Goal: Task Accomplishment & Management: Manage account settings

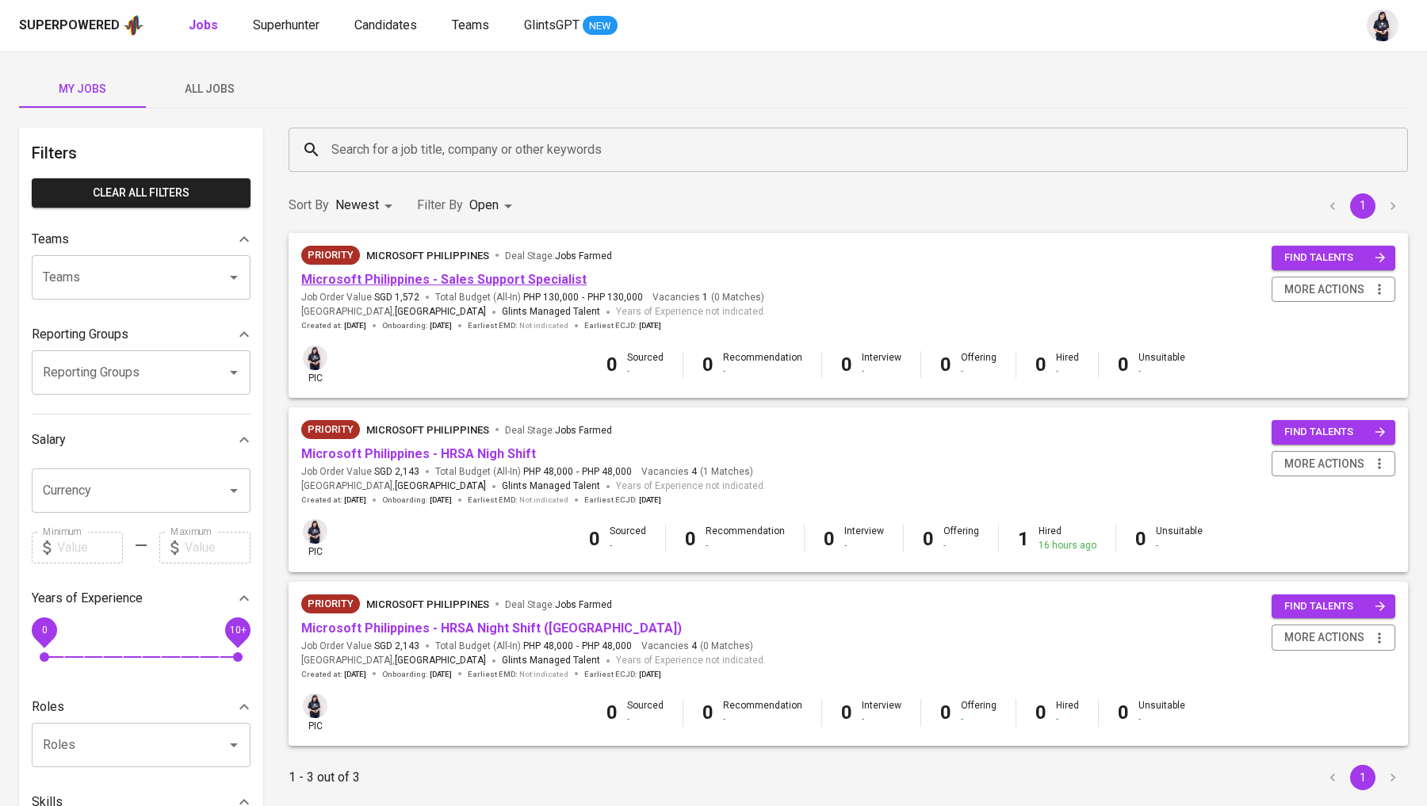
click at [421, 274] on link "Microsoft Philippines - Sales Support Specialist" at bounding box center [443, 279] width 285 height 15
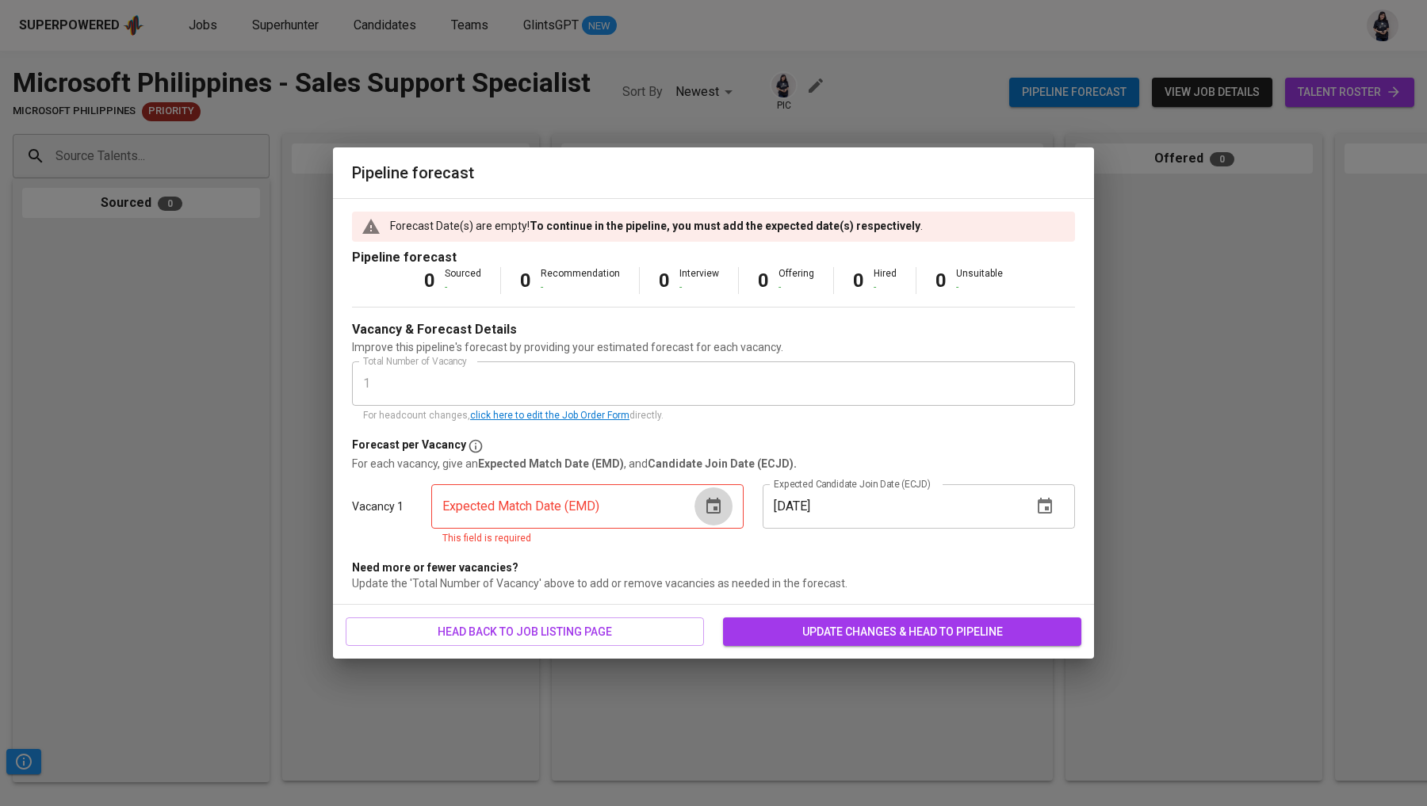
click at [714, 499] on icon "button" at bounding box center [713, 506] width 19 height 19
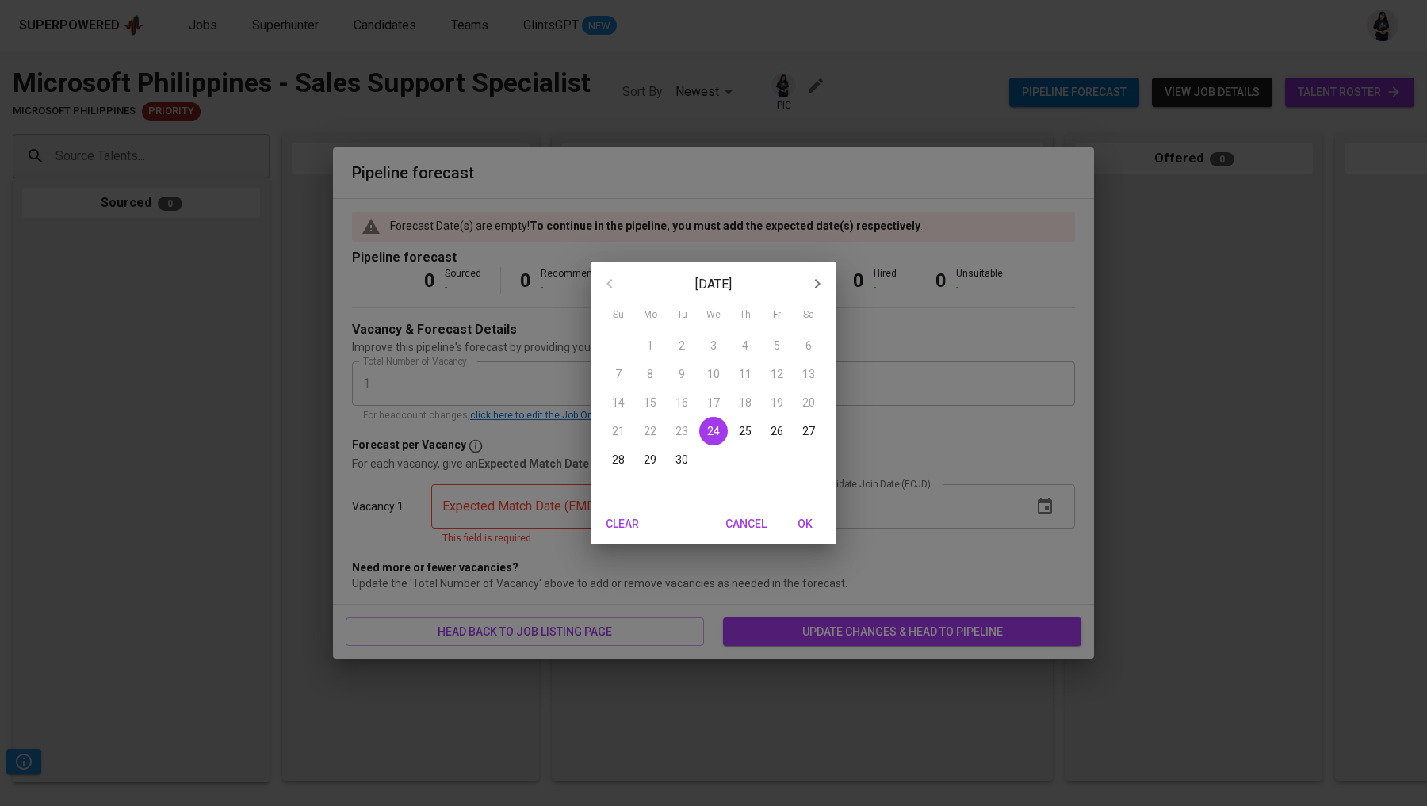
click at [812, 293] on icon "button" at bounding box center [817, 283] width 19 height 19
click at [606, 275] on icon "button" at bounding box center [609, 283] width 19 height 19
click at [816, 277] on icon "button" at bounding box center [817, 283] width 19 height 19
click at [776, 427] on p "24" at bounding box center [776, 431] width 13 height 16
type input "[DATE]"
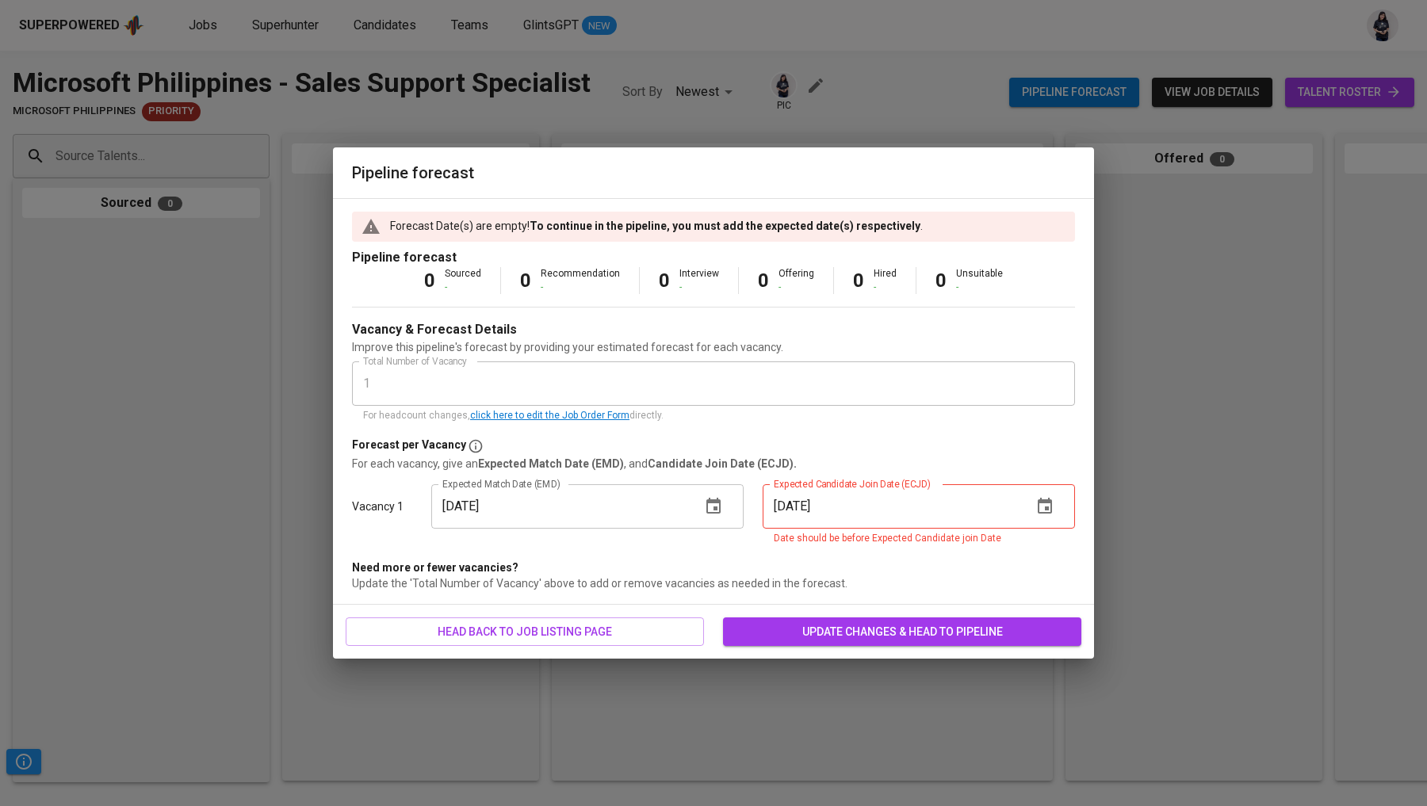
click at [1048, 501] on icon "button" at bounding box center [1044, 506] width 14 height 16
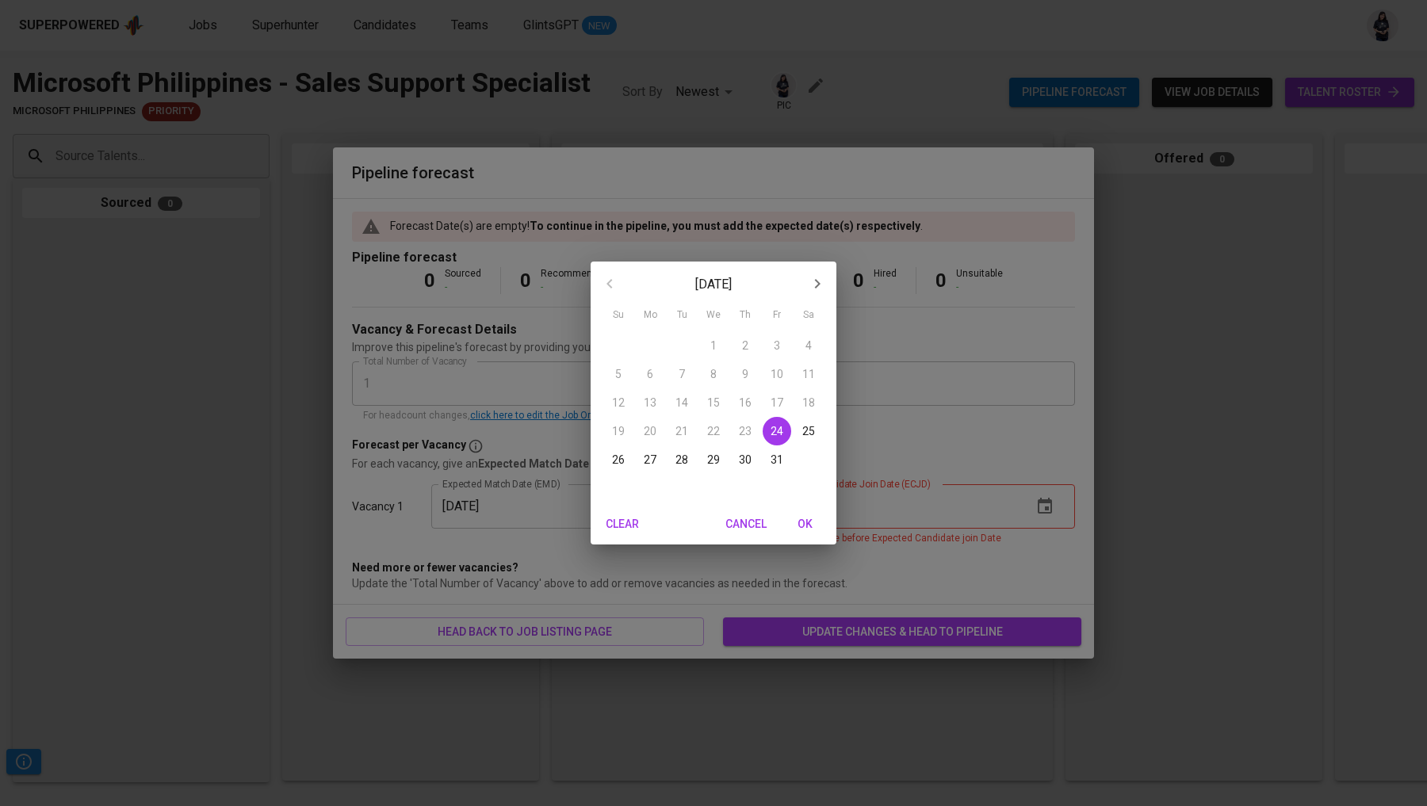
click at [768, 434] on span "24" at bounding box center [776, 431] width 29 height 16
type input "[DATE]"
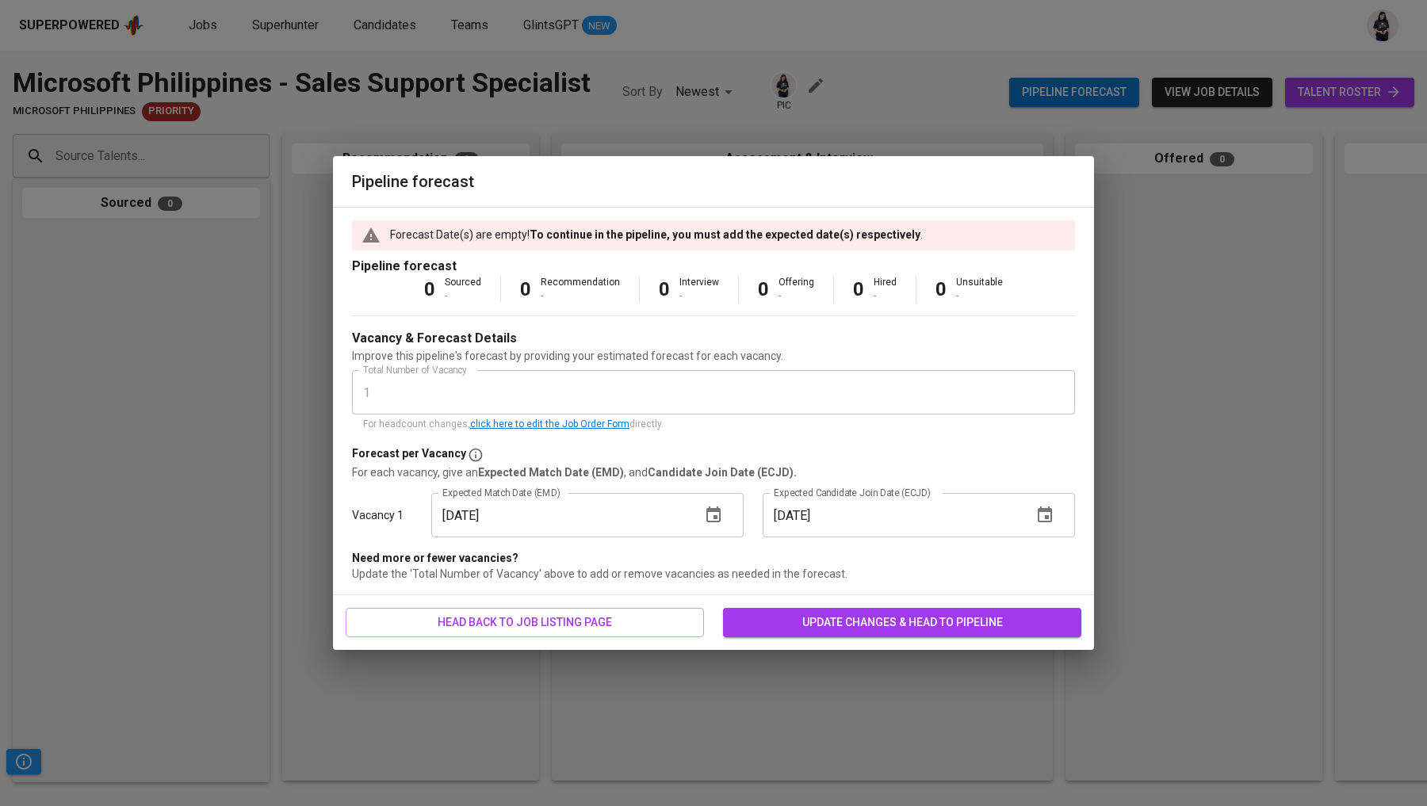
click at [861, 613] on span "update changes & head to pipeline" at bounding box center [902, 623] width 333 height 20
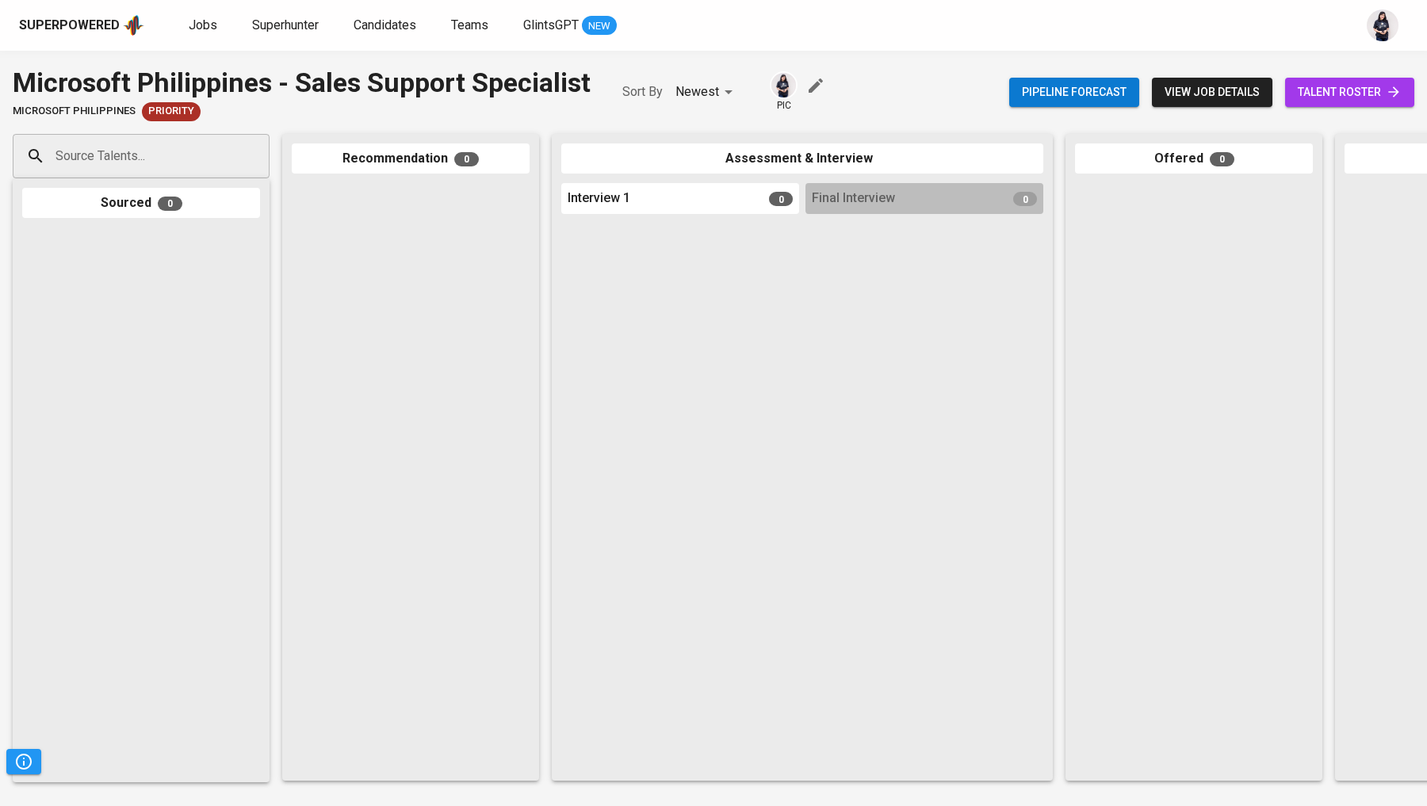
click at [820, 83] on icon "button" at bounding box center [815, 85] width 19 height 19
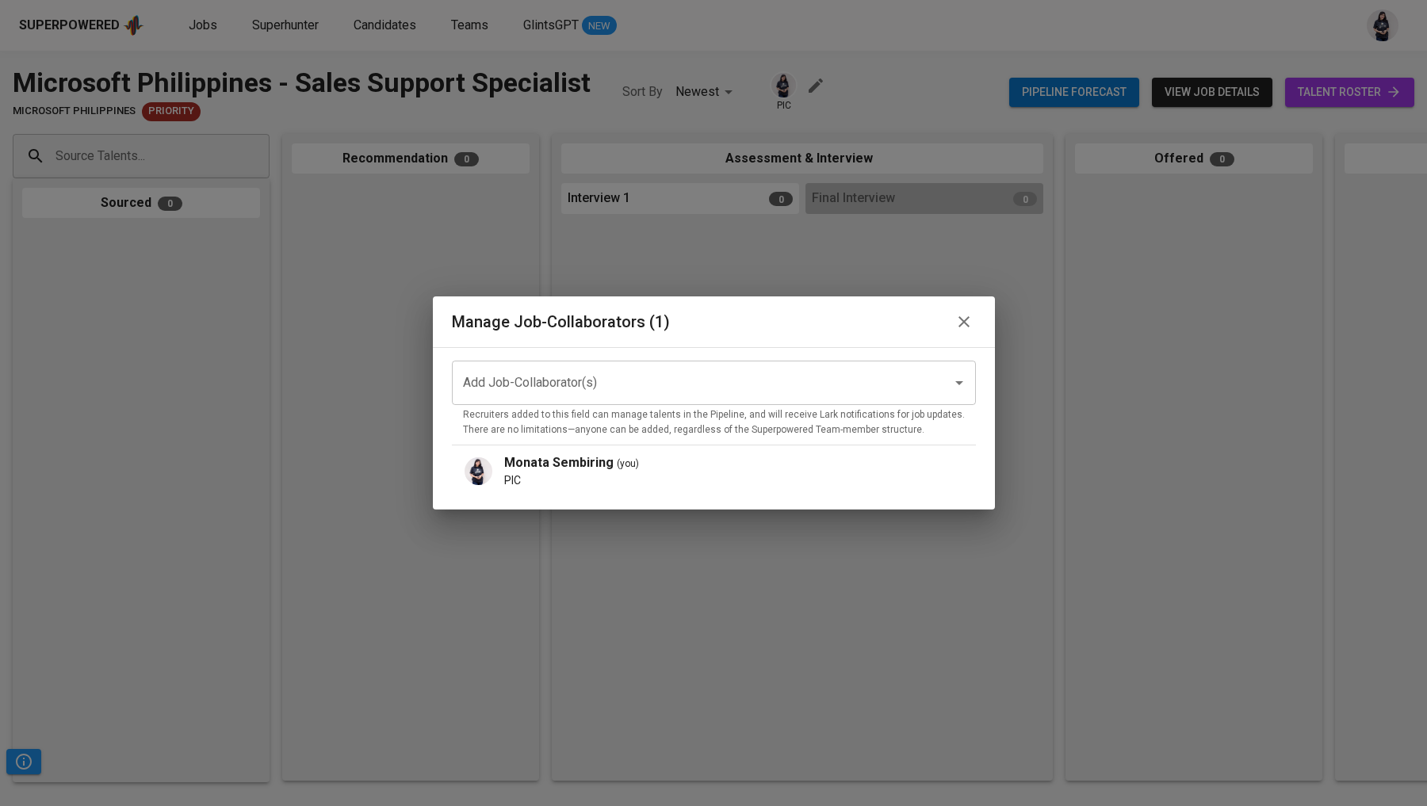
click at [676, 381] on input "Add Job-Collaborator(s)" at bounding box center [691, 383] width 465 height 30
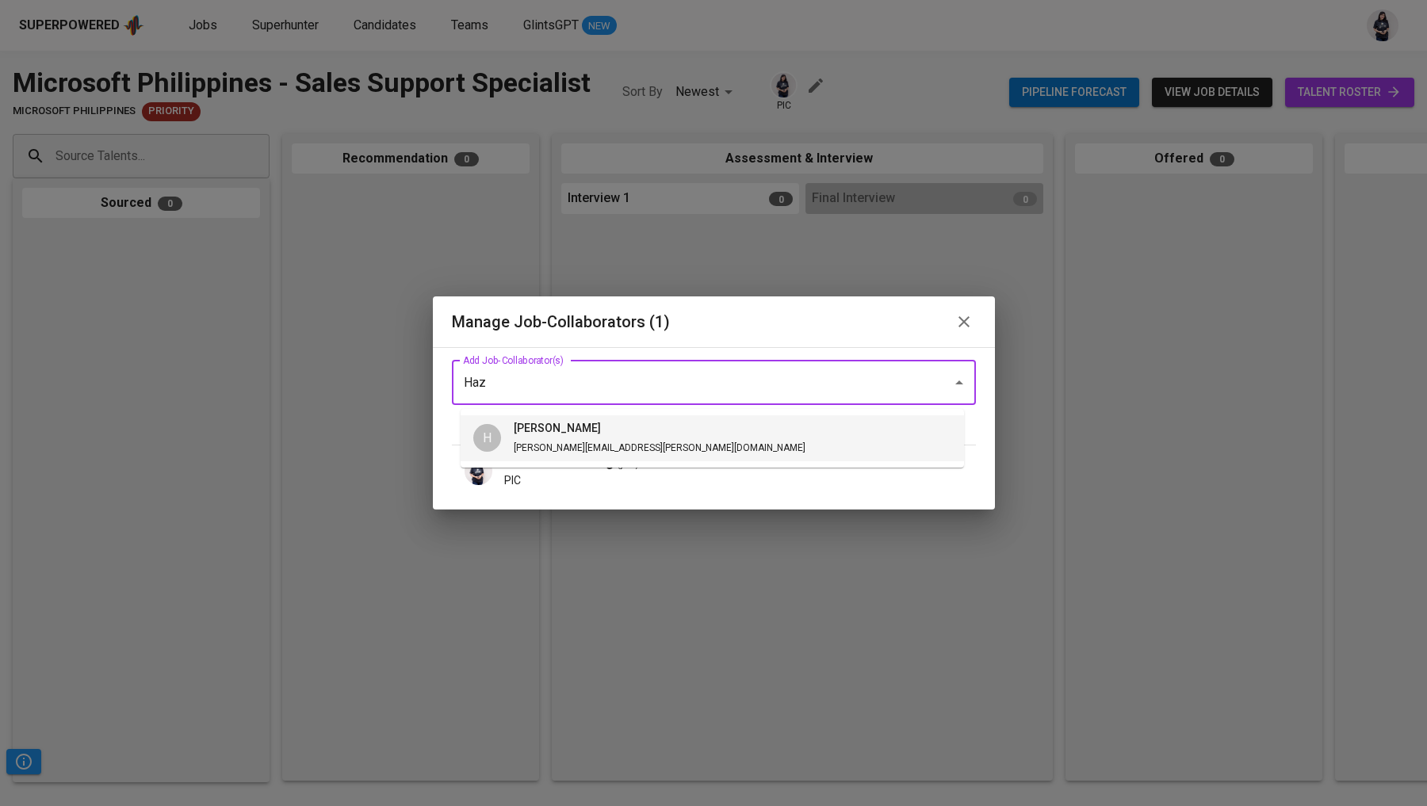
click at [633, 446] on span "[PERSON_NAME][EMAIL_ADDRESS][PERSON_NAME][DOMAIN_NAME]" at bounding box center [660, 447] width 292 height 11
type input "Haz"
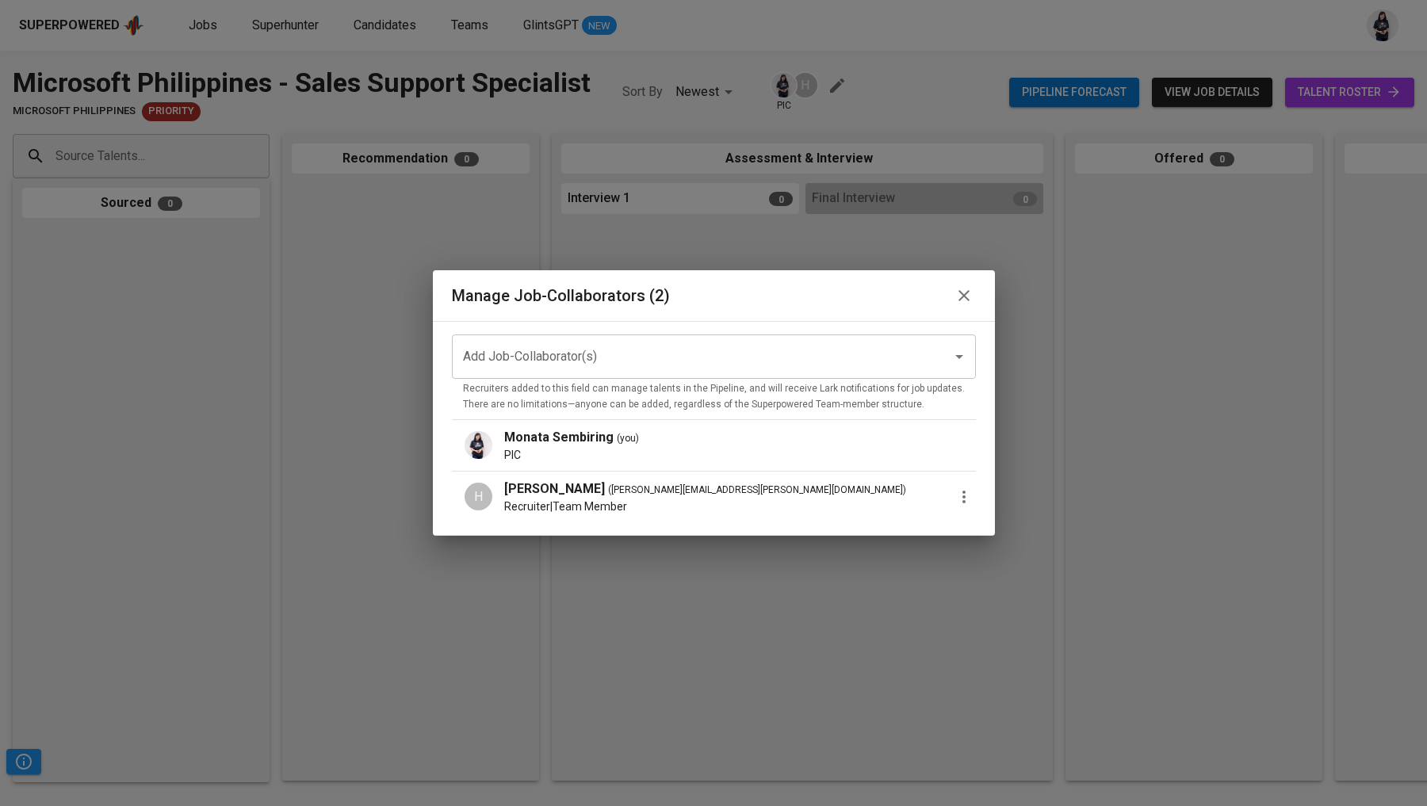
click at [956, 498] on icon "button" at bounding box center [963, 496] width 19 height 19
click at [995, 512] on p "Promote to PIC" at bounding box center [1027, 504] width 86 height 19
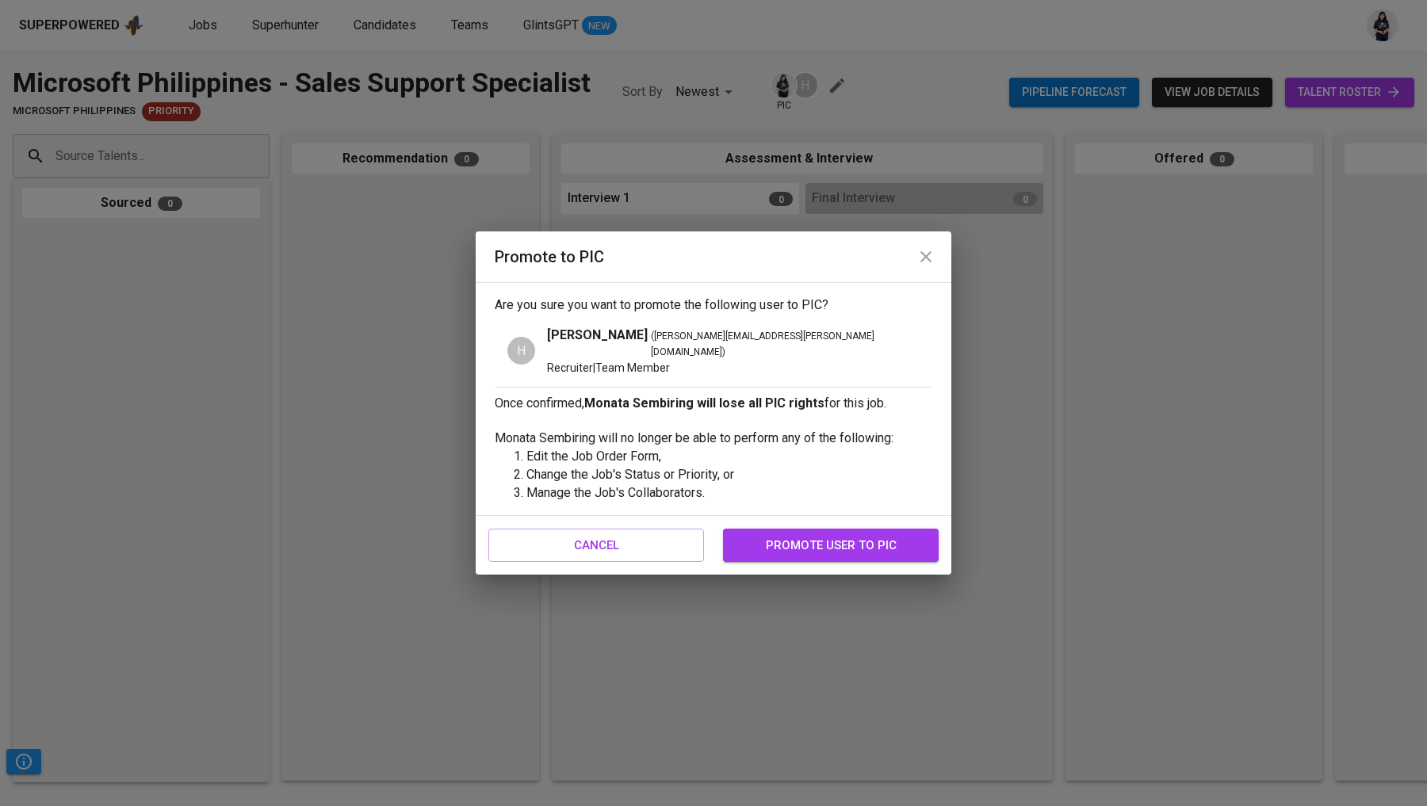
click at [831, 538] on span "promote user to pic" at bounding box center [830, 545] width 181 height 21
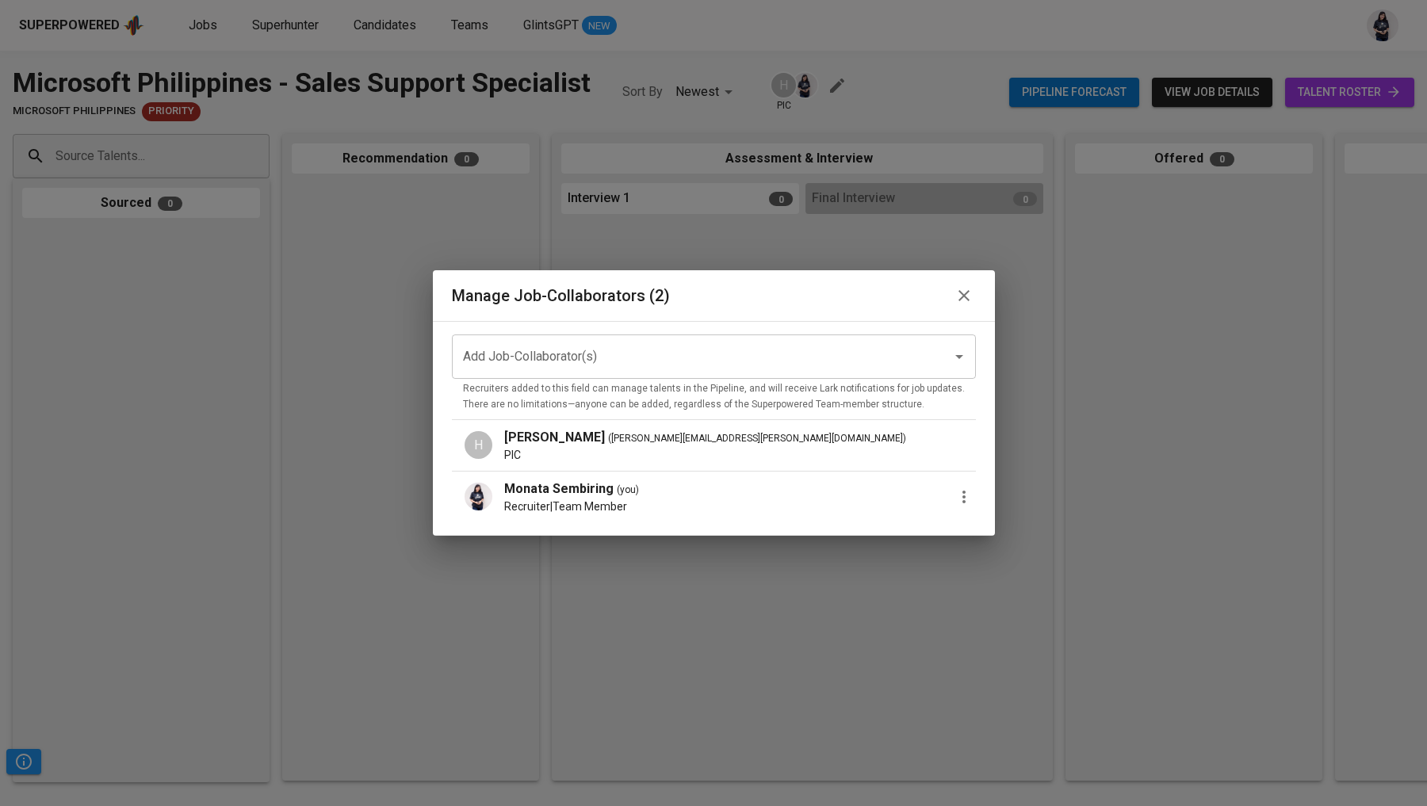
click at [954, 491] on icon "button" at bounding box center [963, 496] width 19 height 19
click at [999, 534] on span "Remove Collaborator" at bounding box center [1042, 533] width 117 height 19
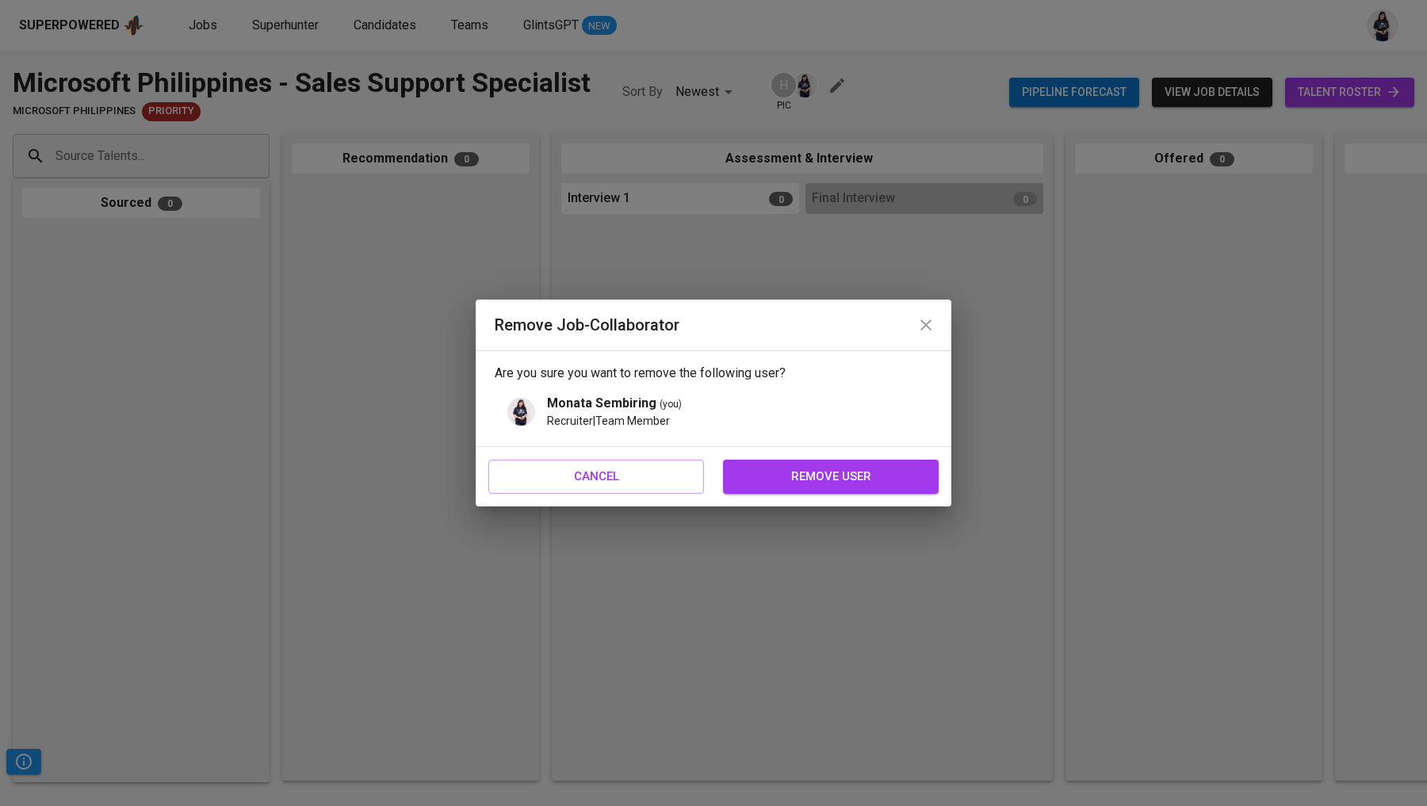
click at [841, 477] on span "remove user" at bounding box center [830, 476] width 181 height 21
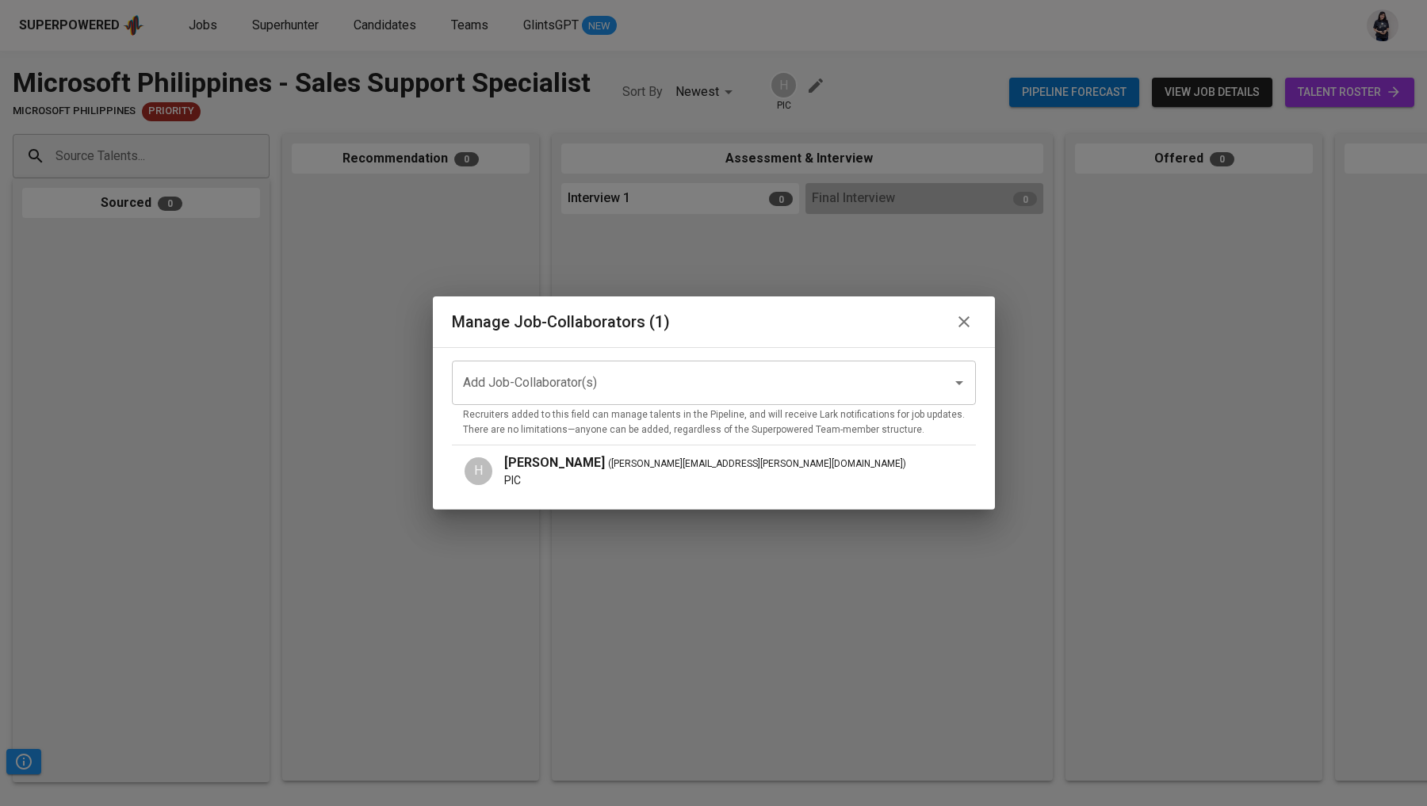
click at [955, 328] on icon "button" at bounding box center [963, 321] width 19 height 19
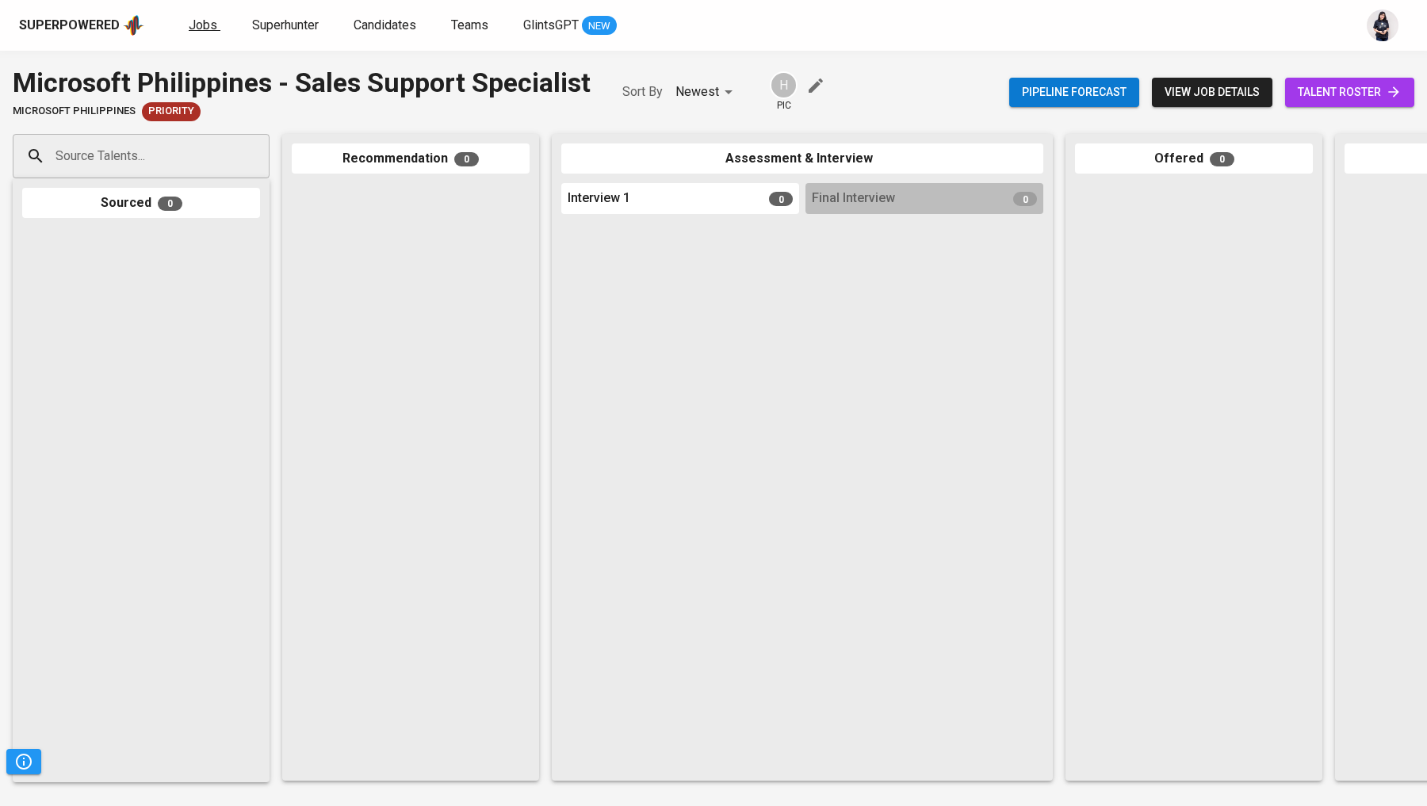
click at [189, 31] on span "Jobs" at bounding box center [203, 24] width 29 height 15
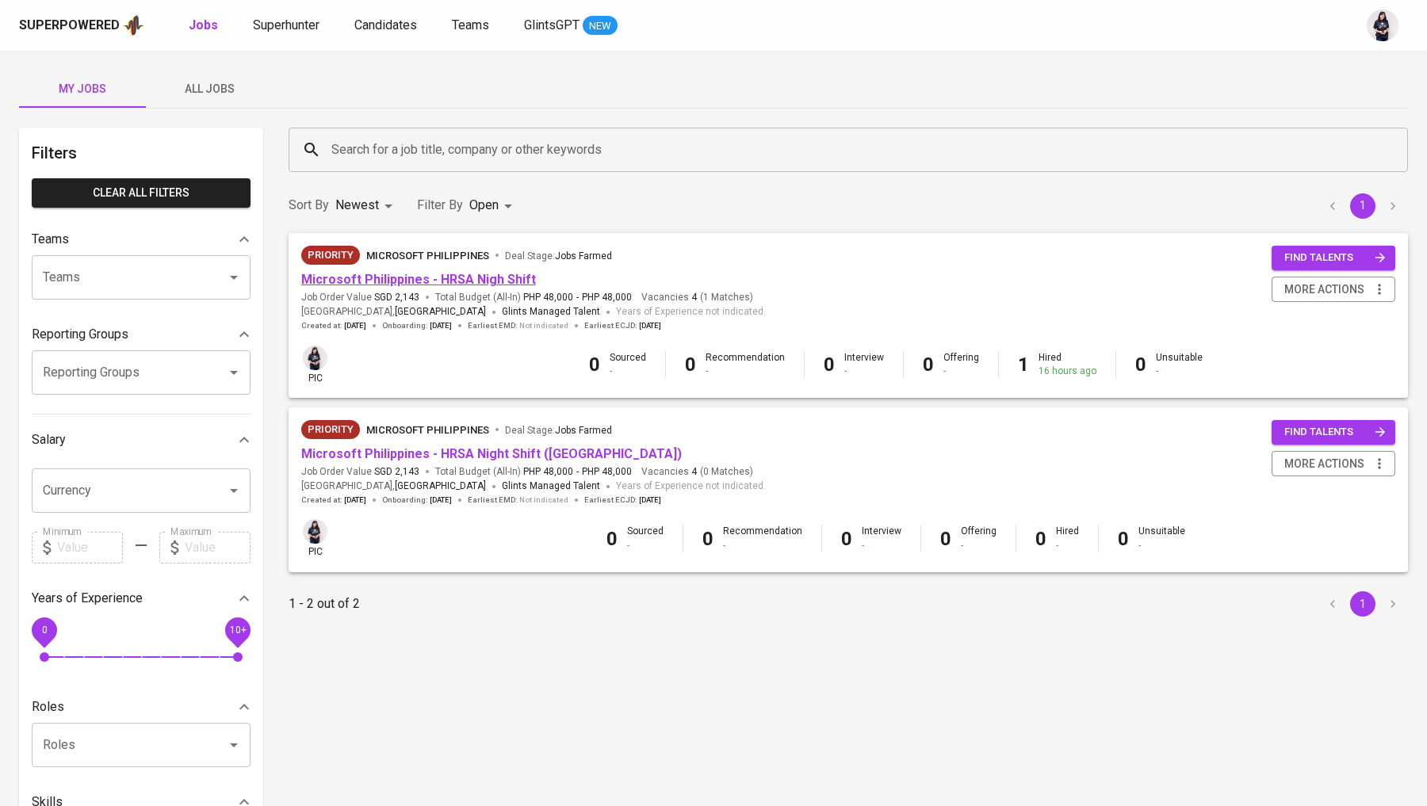
click at [422, 279] on link "Microsoft Philippines - HRSA Nigh Shift" at bounding box center [418, 279] width 235 height 15
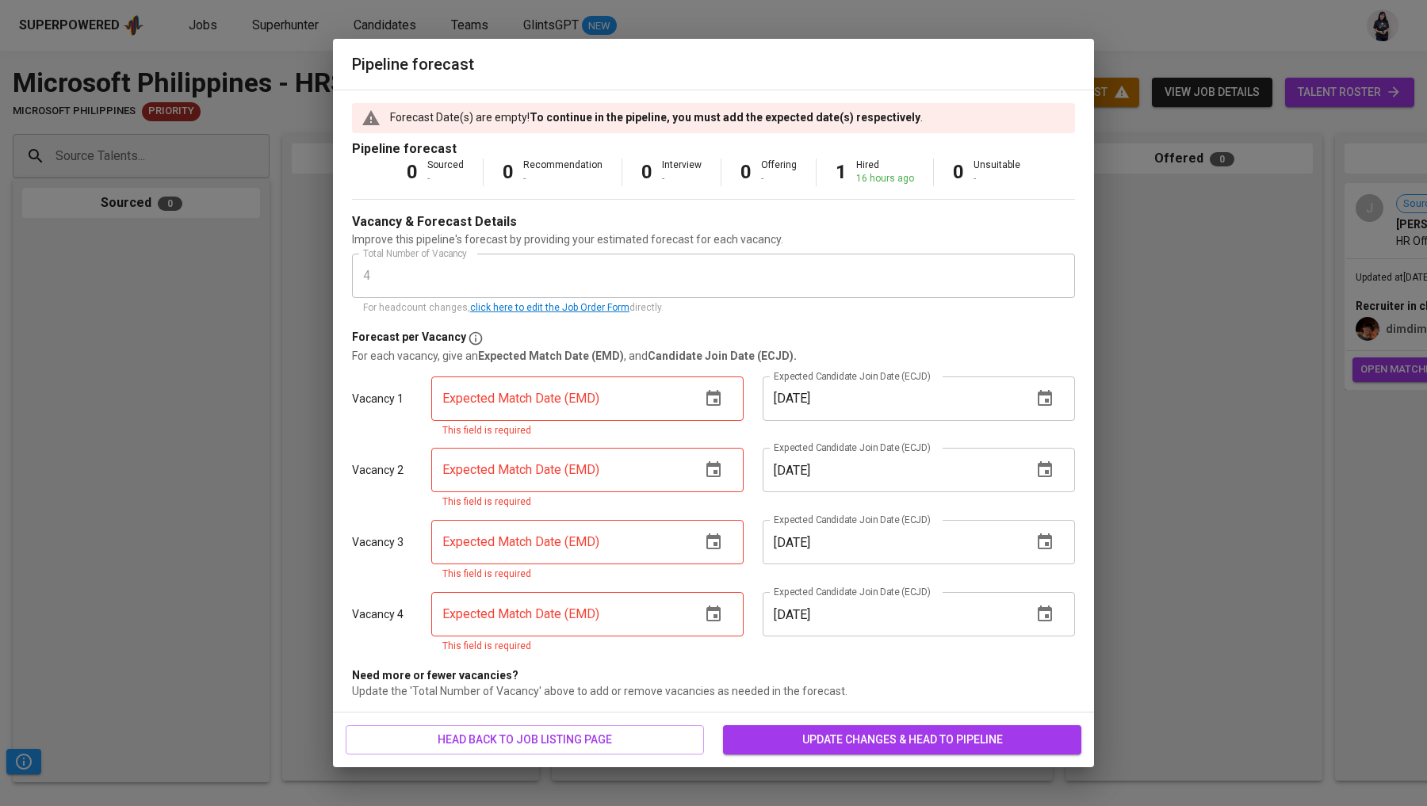
click at [717, 393] on icon "button" at bounding box center [713, 398] width 14 height 16
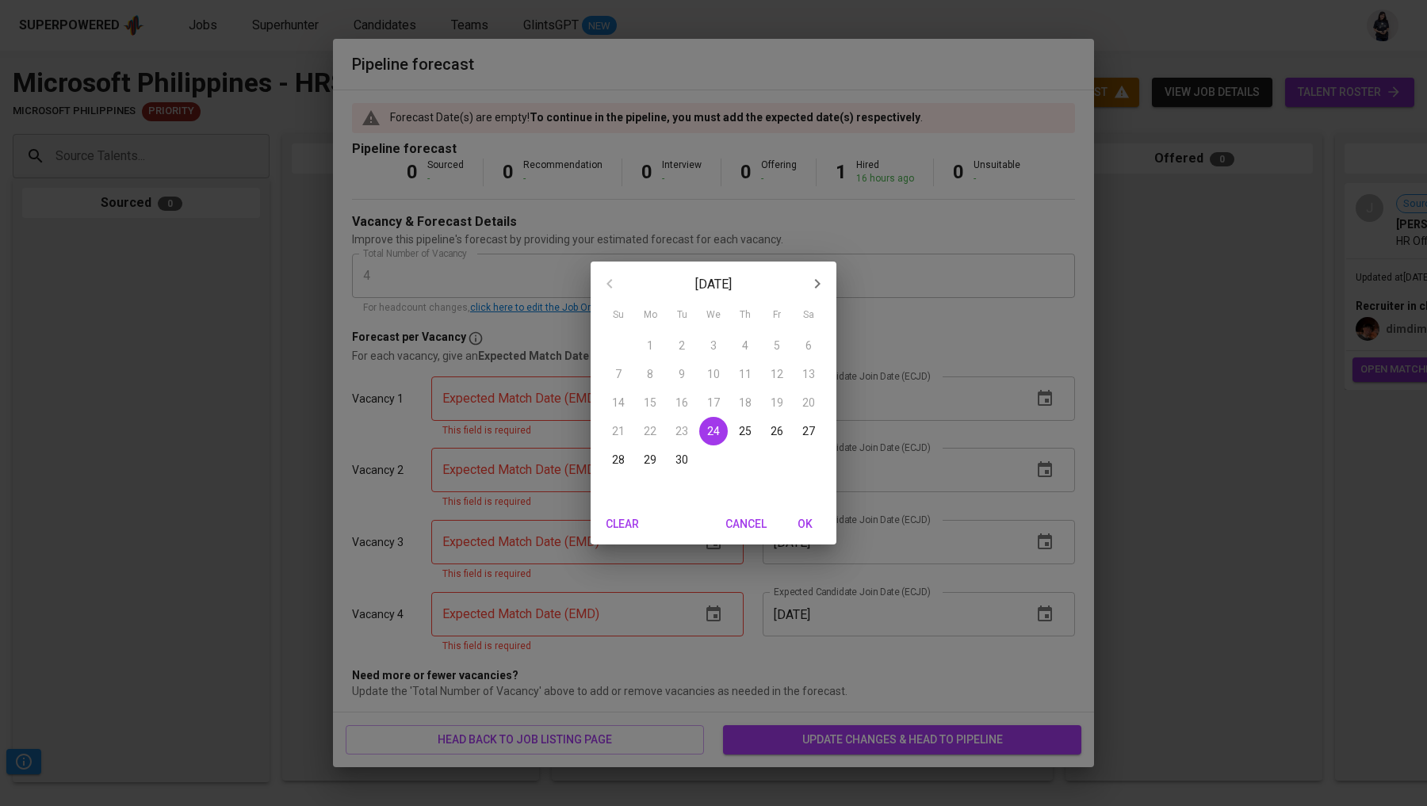
click at [809, 287] on icon "button" at bounding box center [817, 283] width 19 height 19
click at [781, 436] on p "24" at bounding box center [776, 431] width 13 height 16
type input "[DATE]"
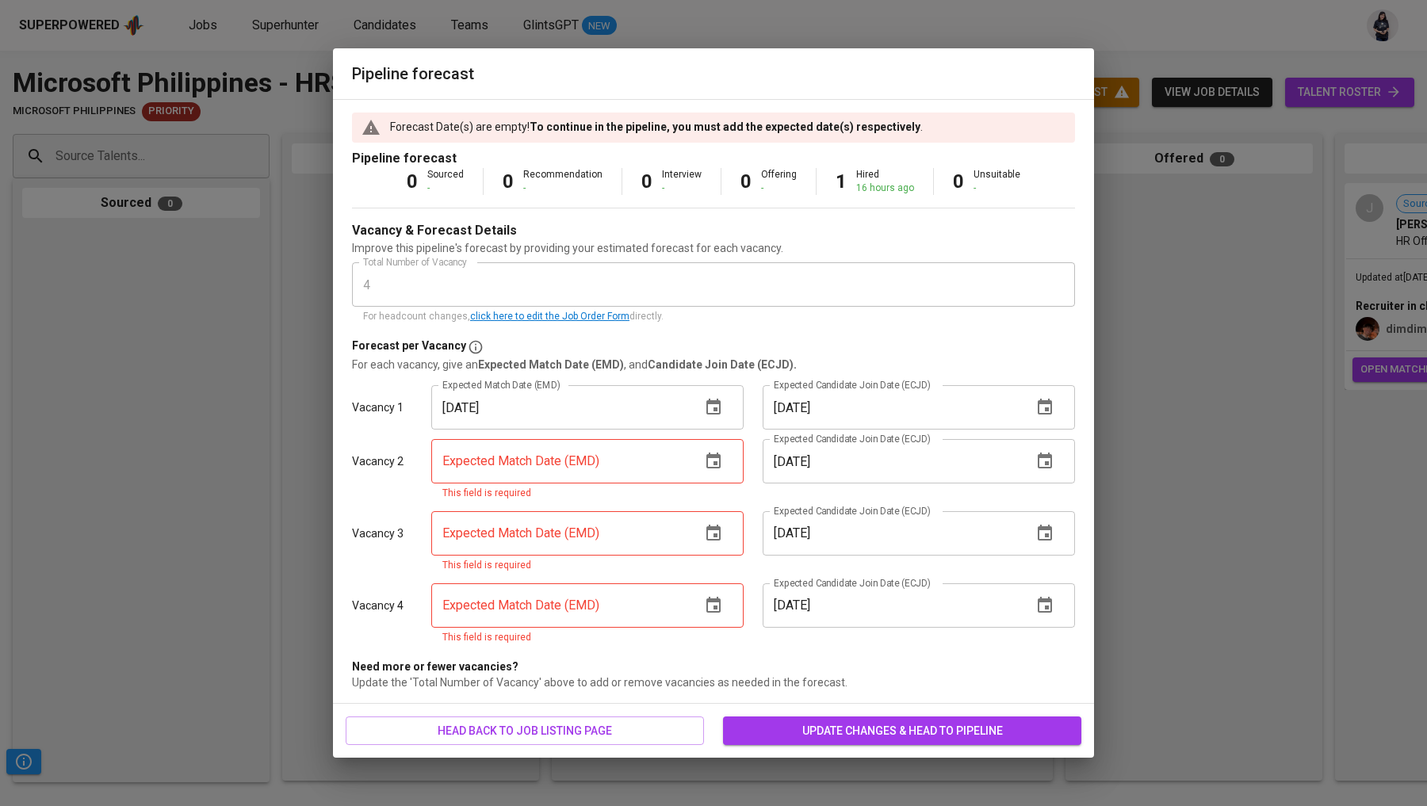
click at [716, 456] on icon "button" at bounding box center [713, 461] width 14 height 16
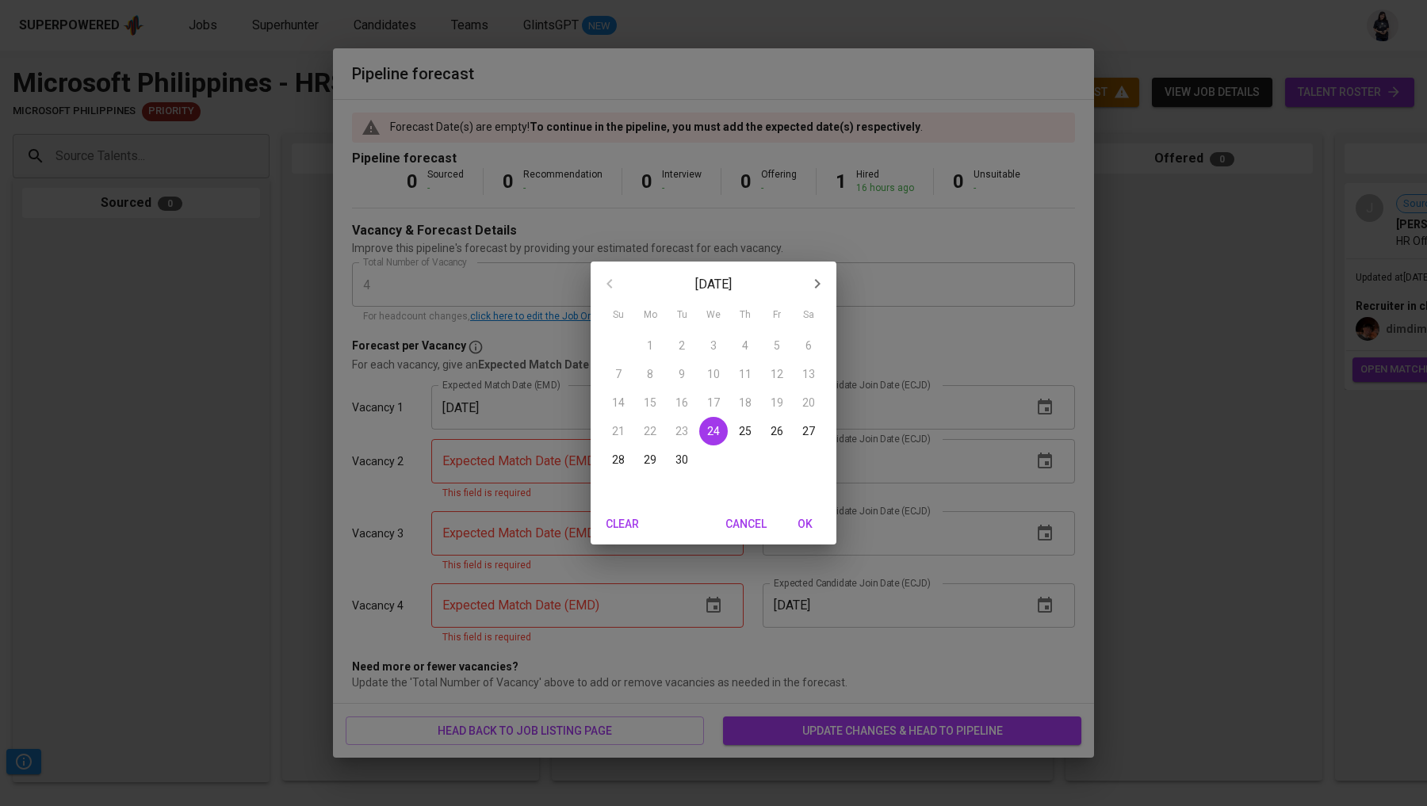
click at [807, 295] on button "button" at bounding box center [817, 284] width 38 height 38
click at [781, 439] on p "24" at bounding box center [776, 431] width 13 height 16
type input "[DATE]"
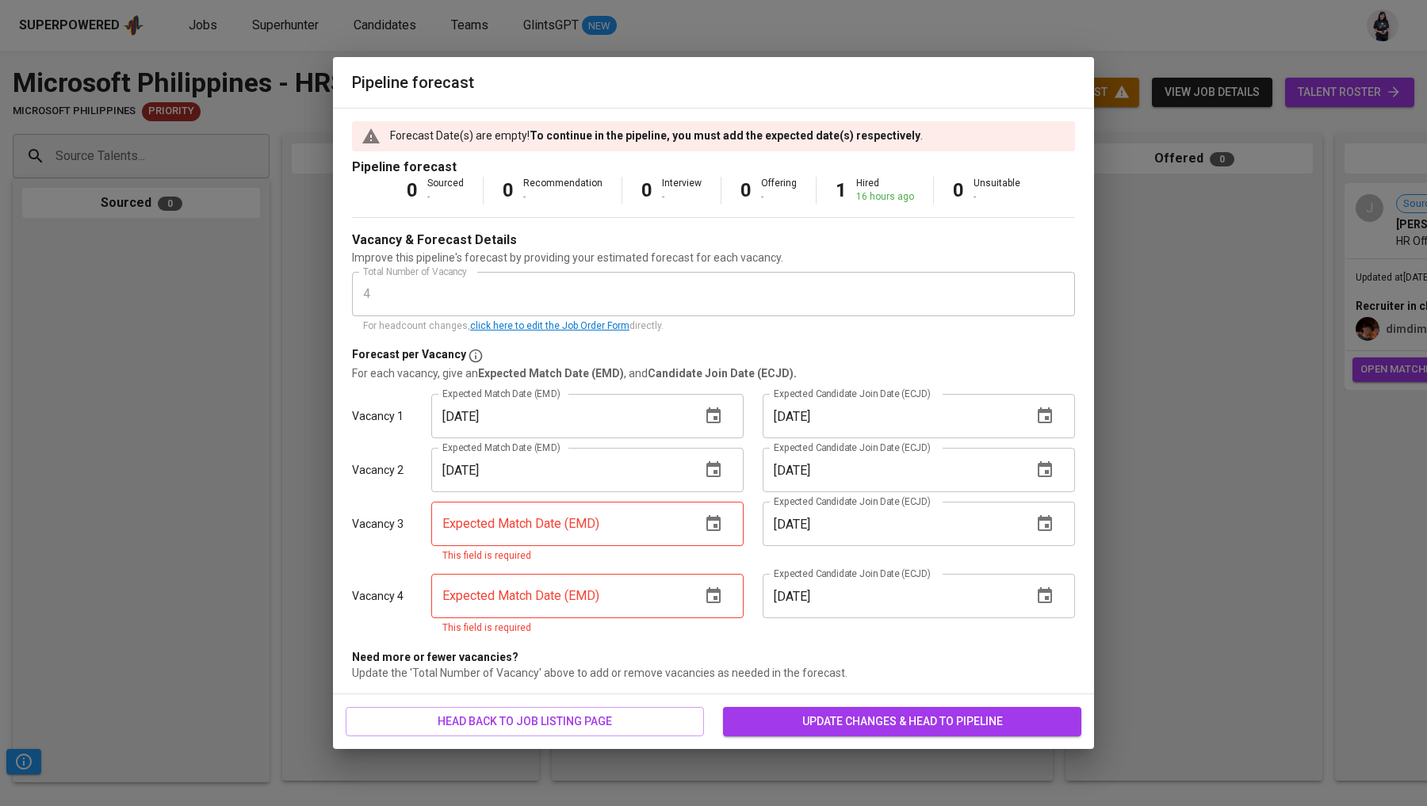
click at [715, 531] on icon "button" at bounding box center [713, 523] width 14 height 16
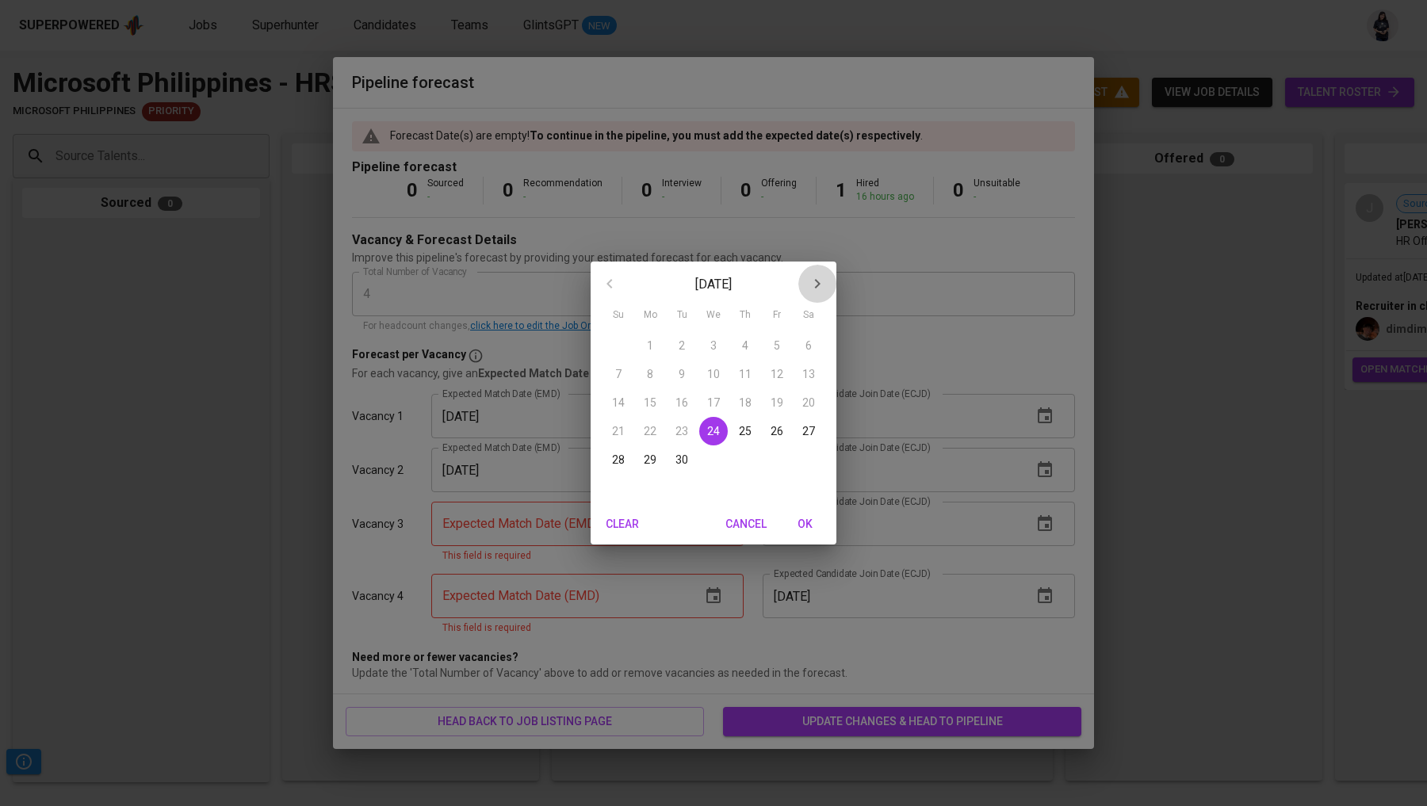
click at [816, 292] on icon "button" at bounding box center [817, 283] width 19 height 19
click at [774, 433] on p "24" at bounding box center [776, 431] width 13 height 16
type input "[DATE]"
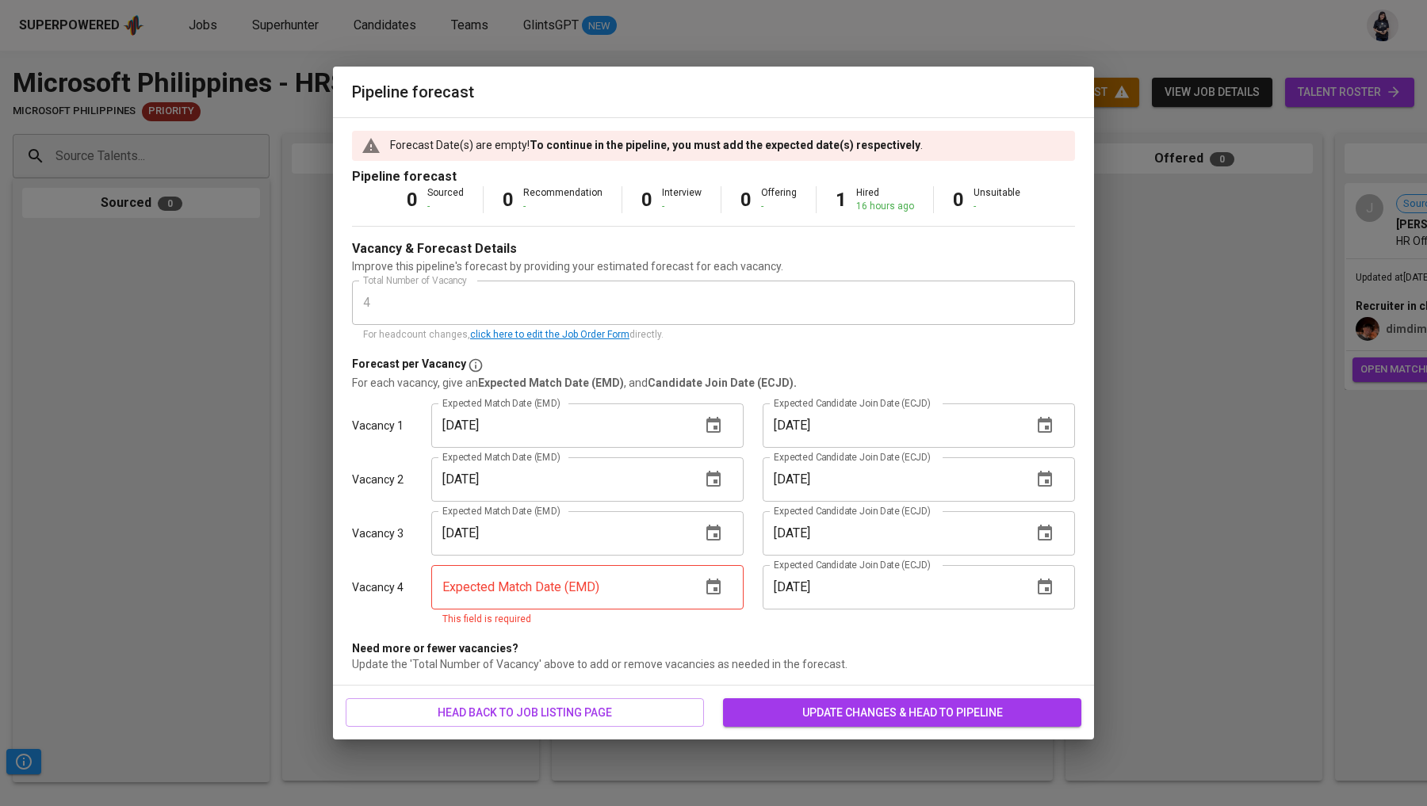
click at [706, 575] on button "button" at bounding box center [713, 587] width 38 height 38
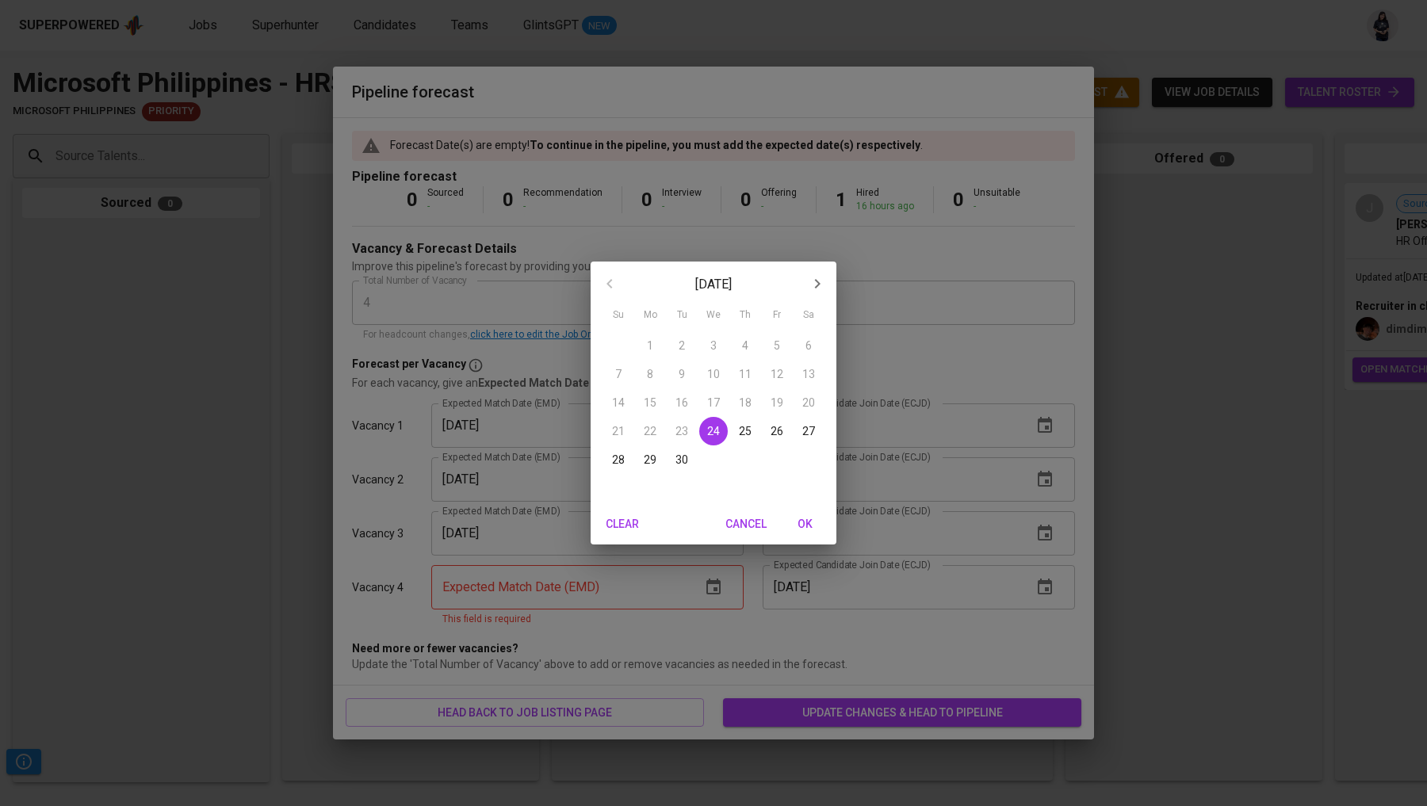
click at [815, 286] on icon "button" at bounding box center [817, 283] width 19 height 19
click at [771, 424] on p "24" at bounding box center [776, 431] width 13 height 16
type input "[DATE]"
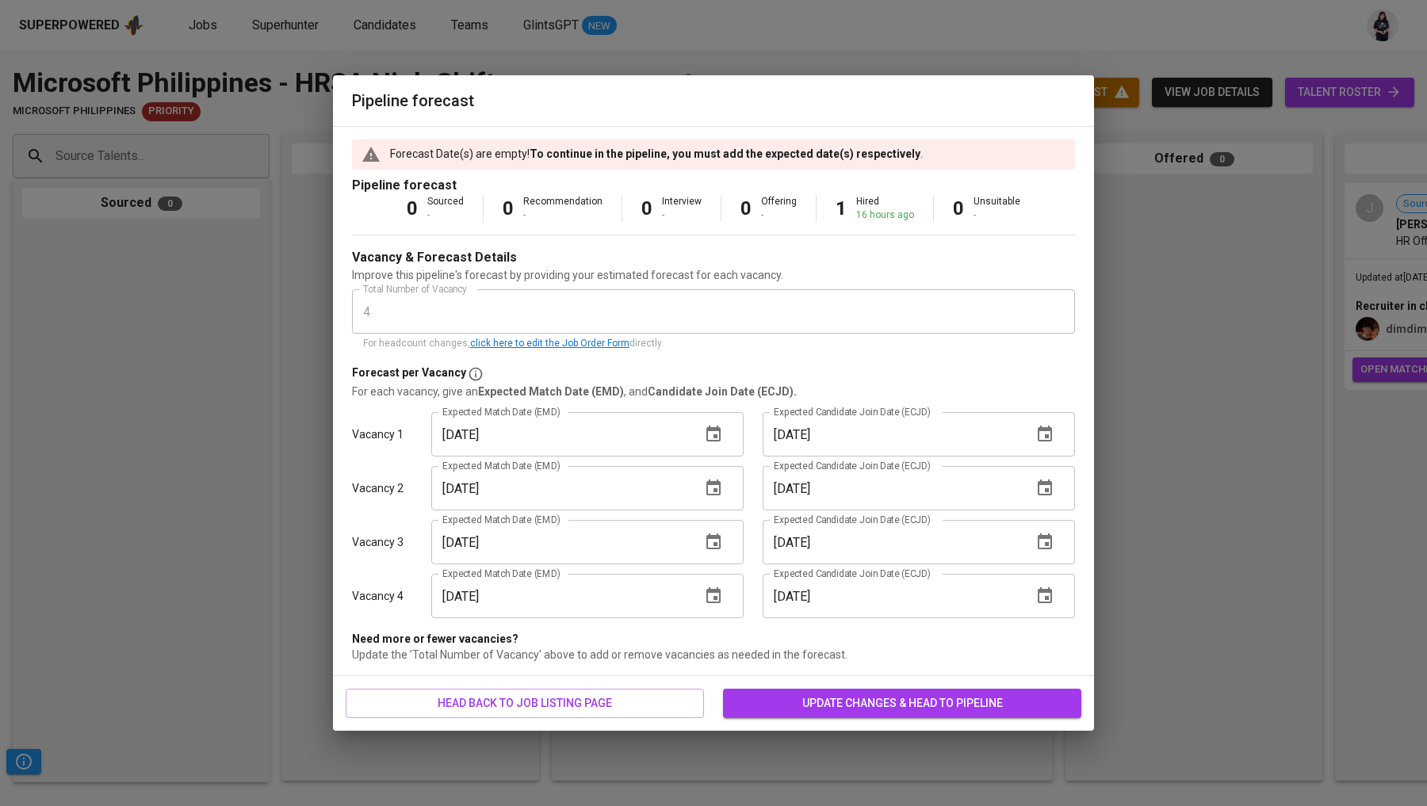
click at [908, 705] on span "update changes & head to pipeline" at bounding box center [902, 704] width 333 height 20
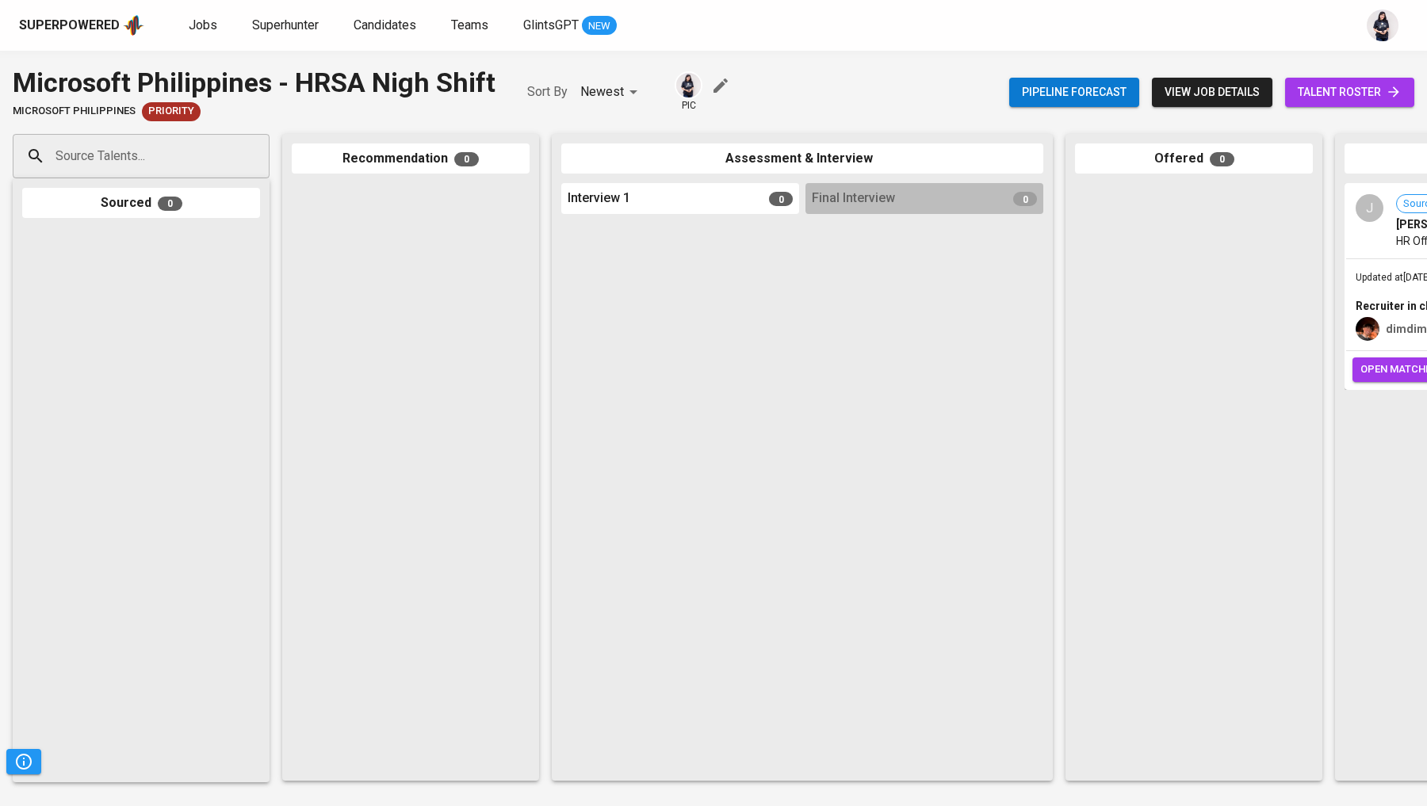
click at [722, 82] on icon "button" at bounding box center [720, 85] width 19 height 19
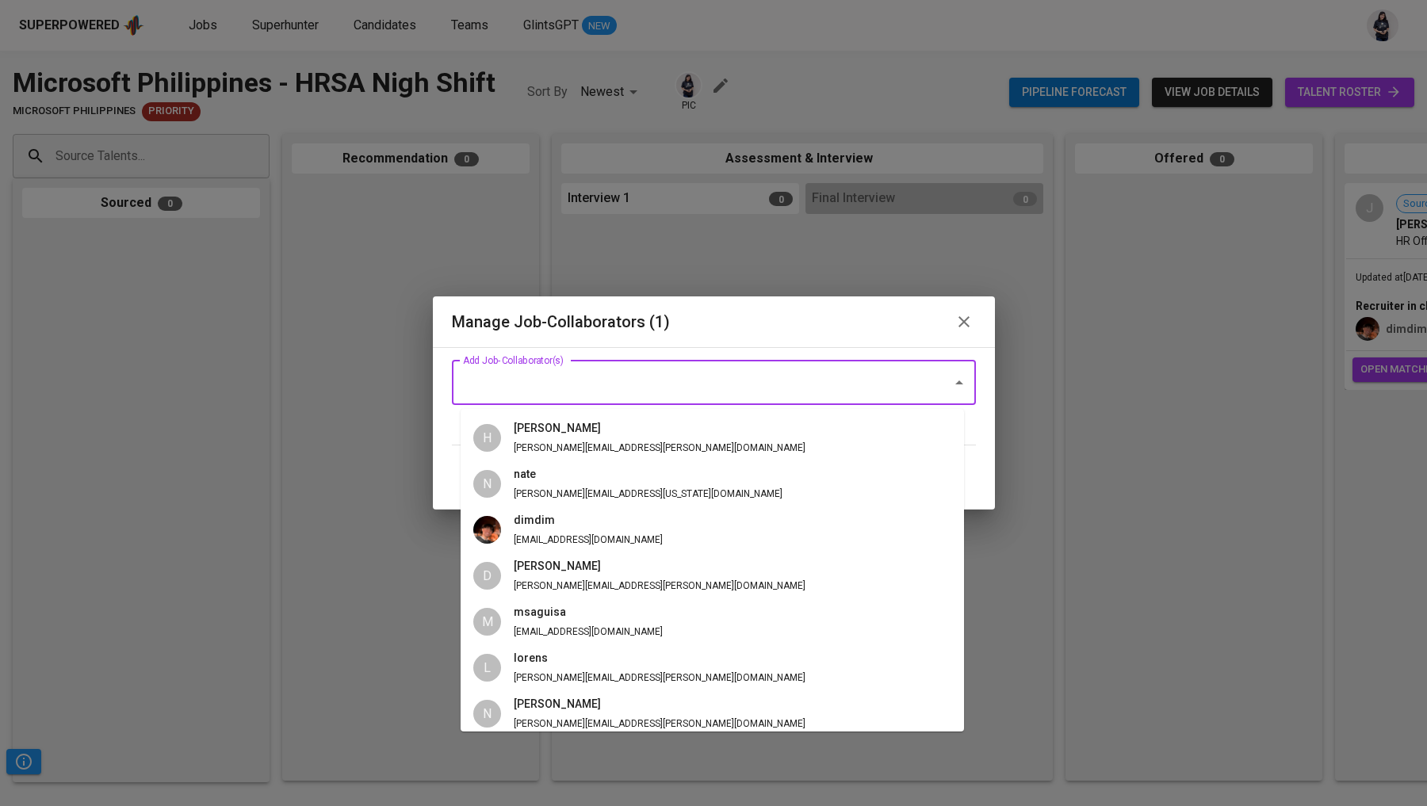
click at [732, 371] on input "Add Job-Collaborator(s)" at bounding box center [691, 383] width 465 height 30
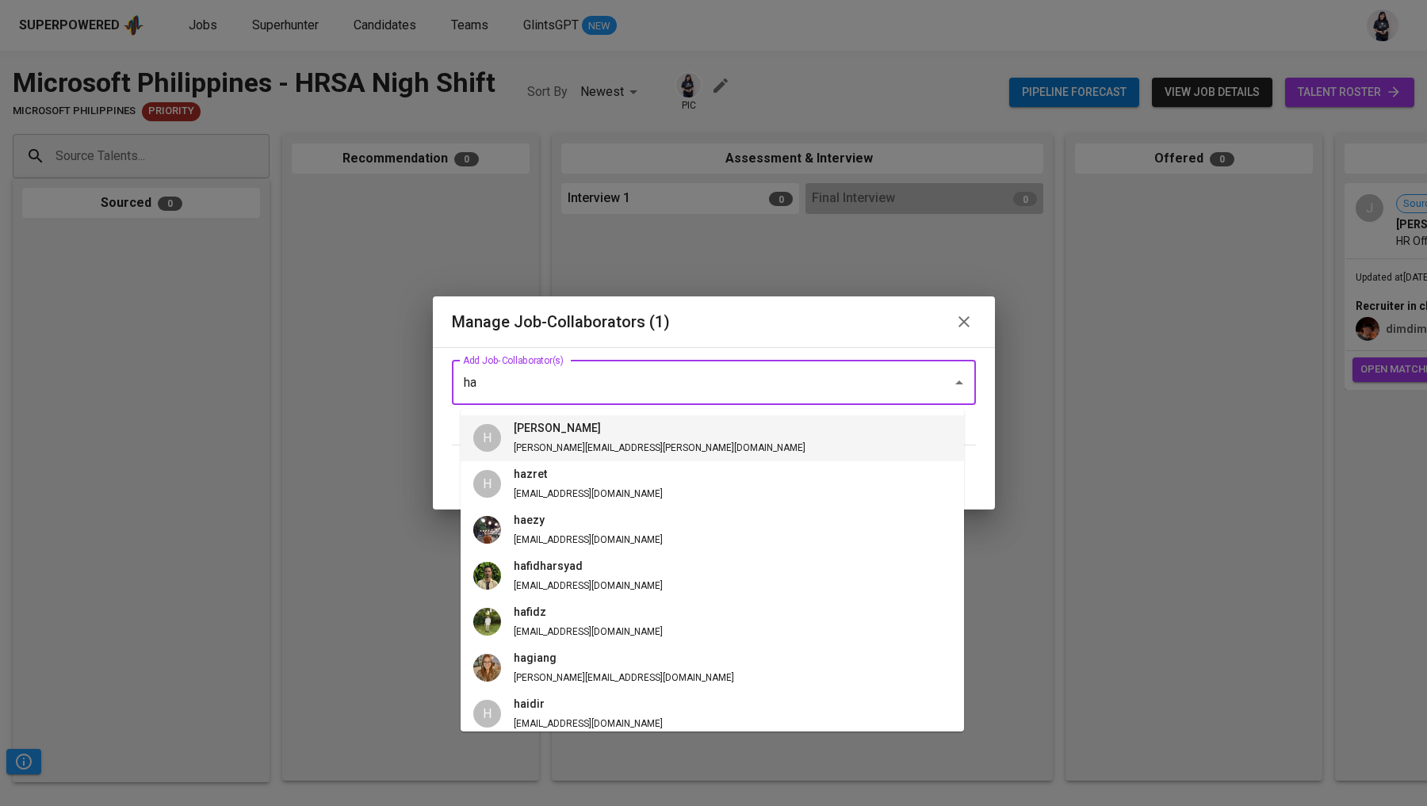
click at [687, 440] on li "H hazel [EMAIL_ADDRESS][PERSON_NAME][DOMAIN_NAME]" at bounding box center [711, 438] width 503 height 46
type input "ha"
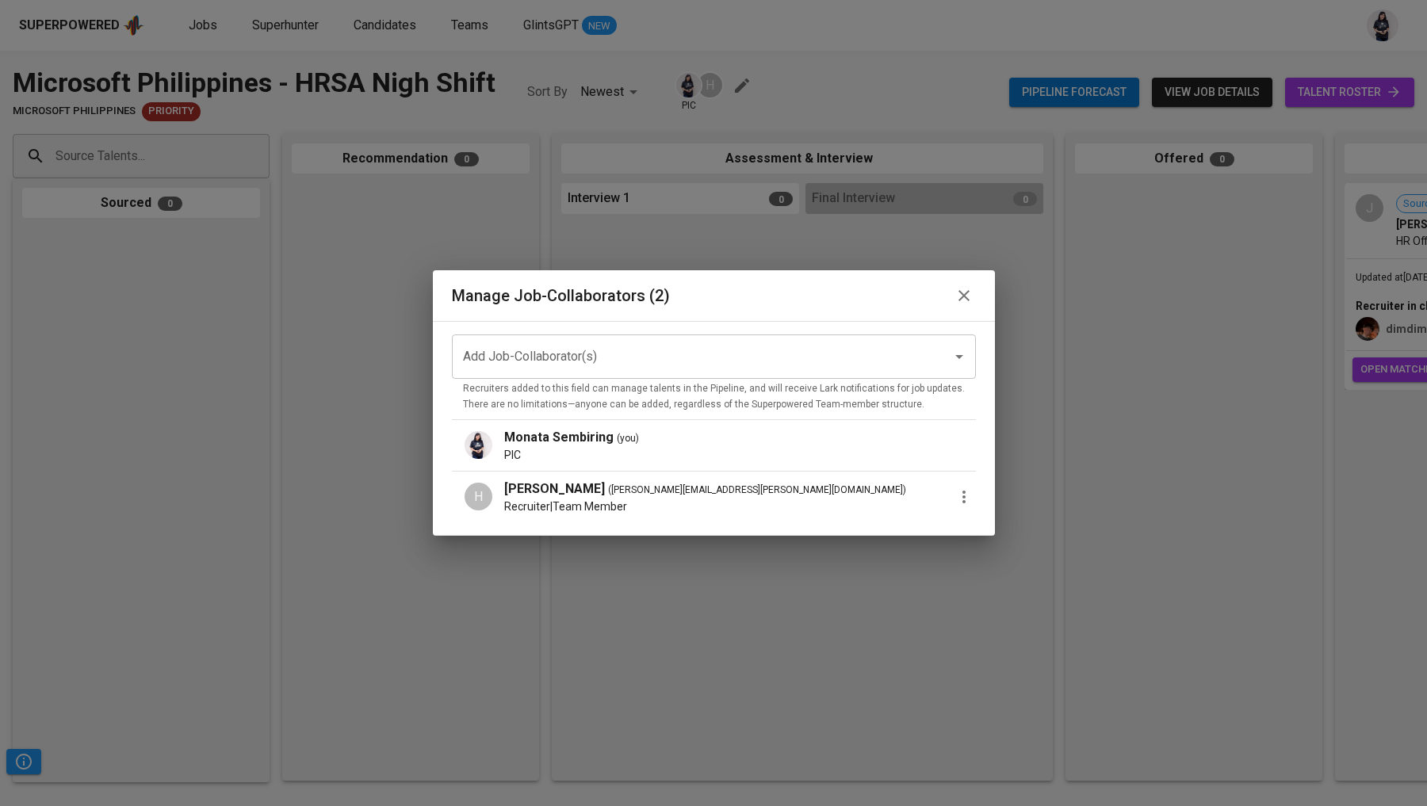
click at [954, 501] on icon "button" at bounding box center [963, 496] width 19 height 19
click at [983, 501] on li "Promote to PIC" at bounding box center [1043, 505] width 142 height 29
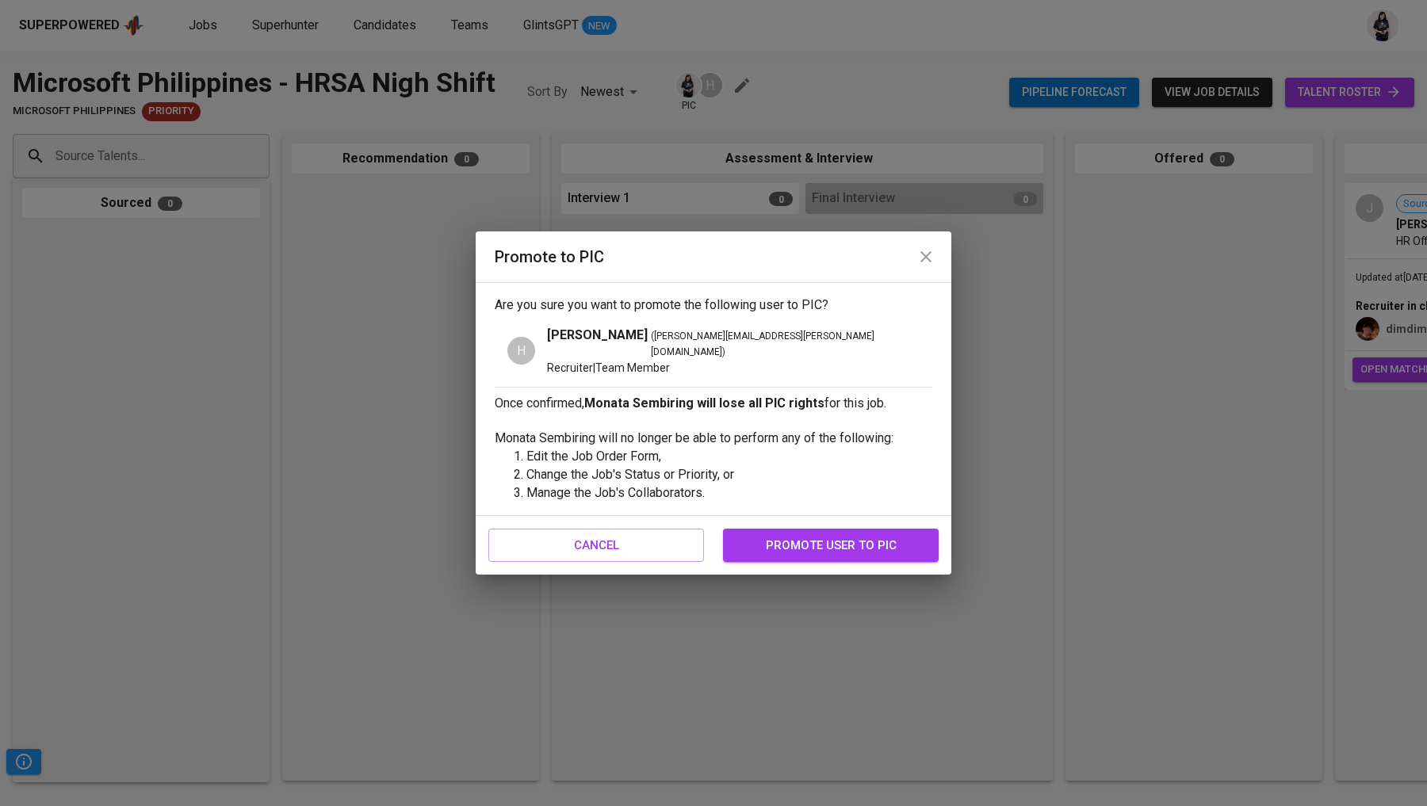
click at [857, 535] on span "promote user to pic" at bounding box center [830, 545] width 181 height 21
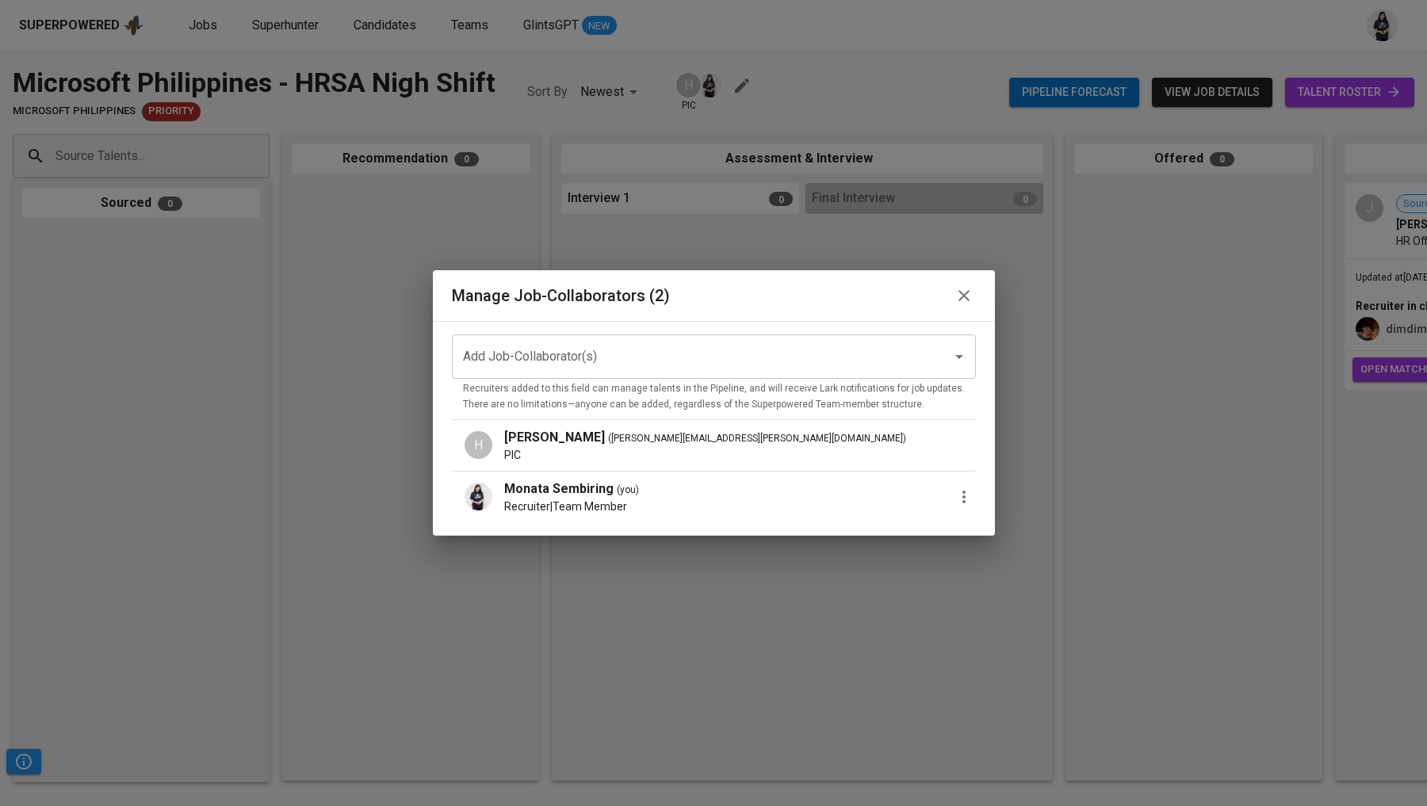
click at [954, 491] on icon "button" at bounding box center [963, 496] width 19 height 19
click at [995, 529] on span "Remove Collaborator" at bounding box center [1042, 533] width 117 height 19
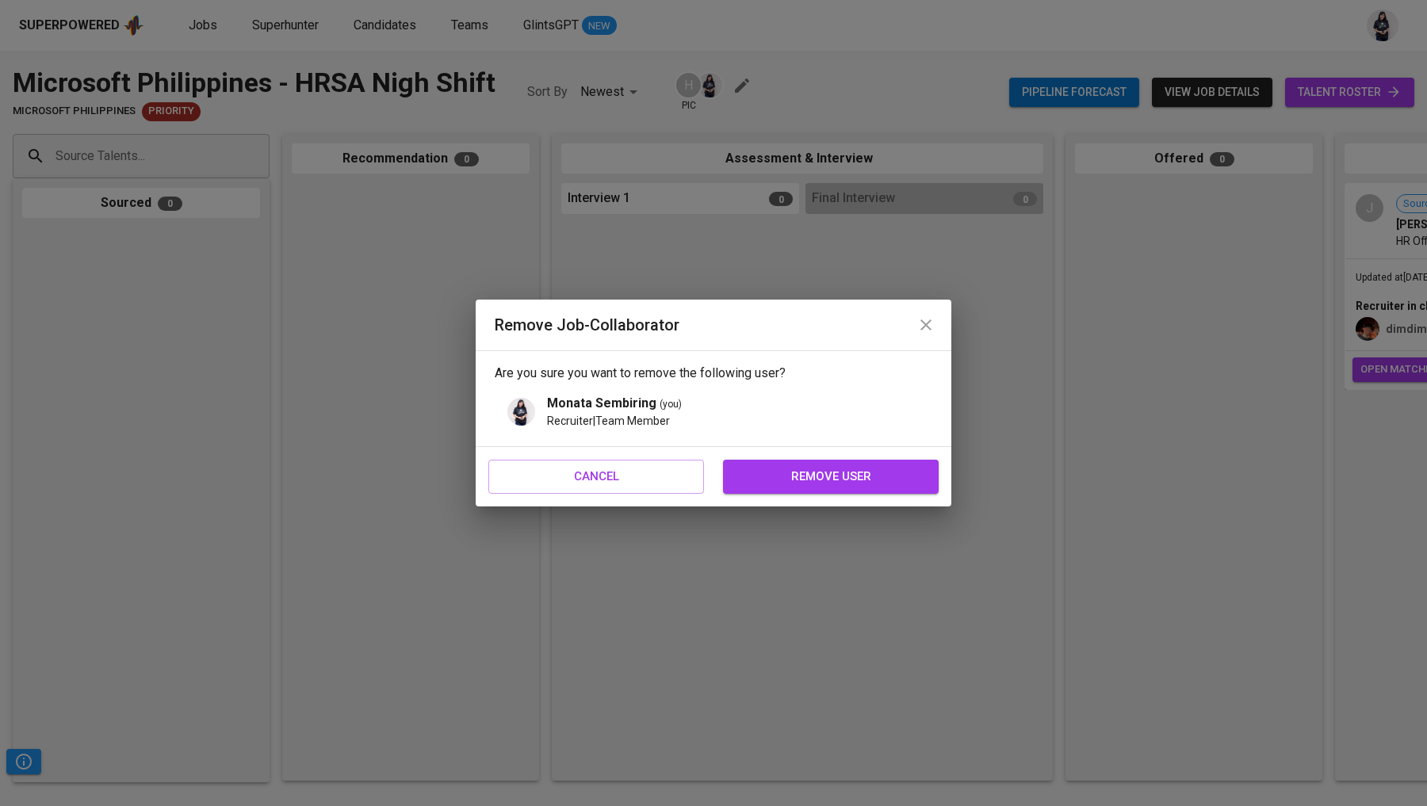
click at [897, 474] on span "remove user" at bounding box center [830, 476] width 181 height 21
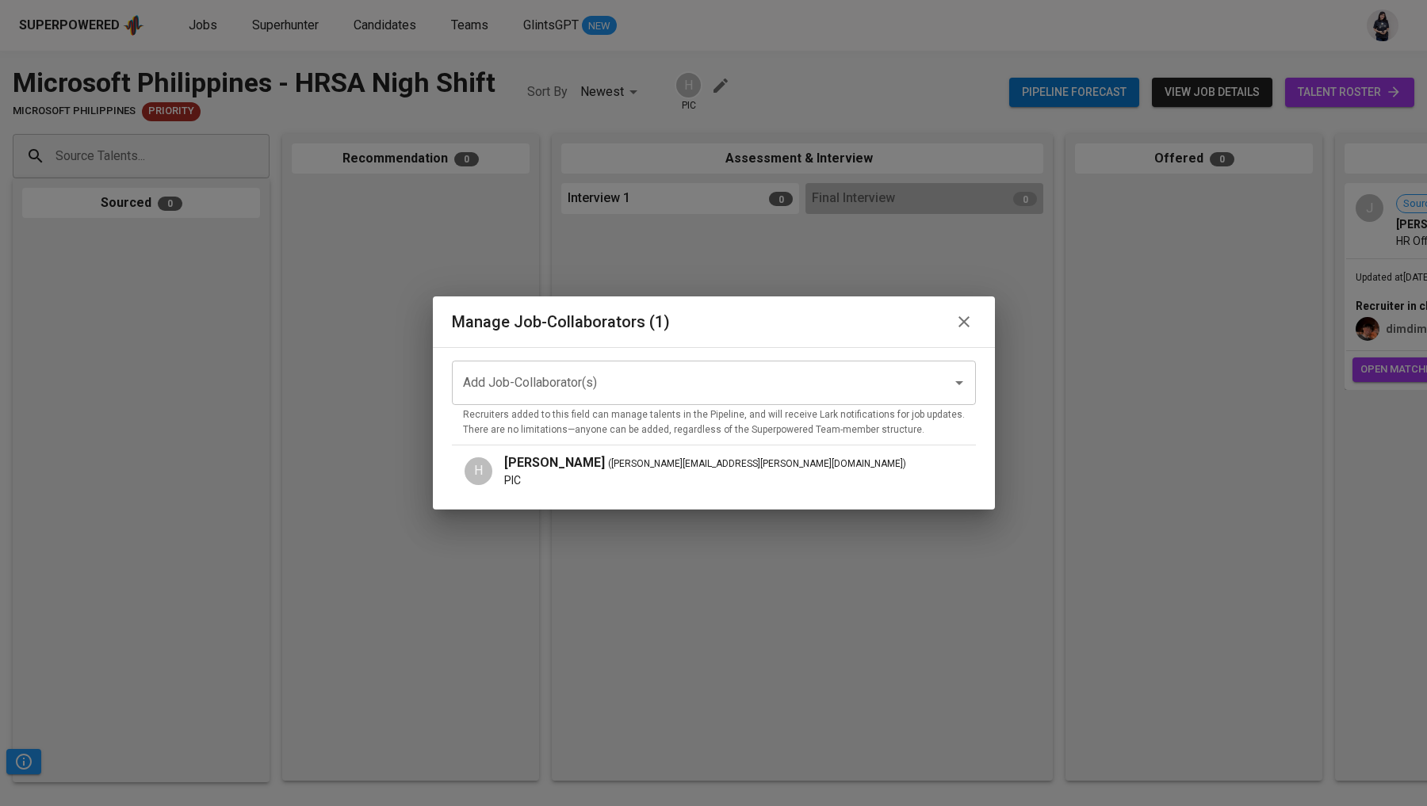
click at [954, 328] on icon "button" at bounding box center [963, 321] width 19 height 19
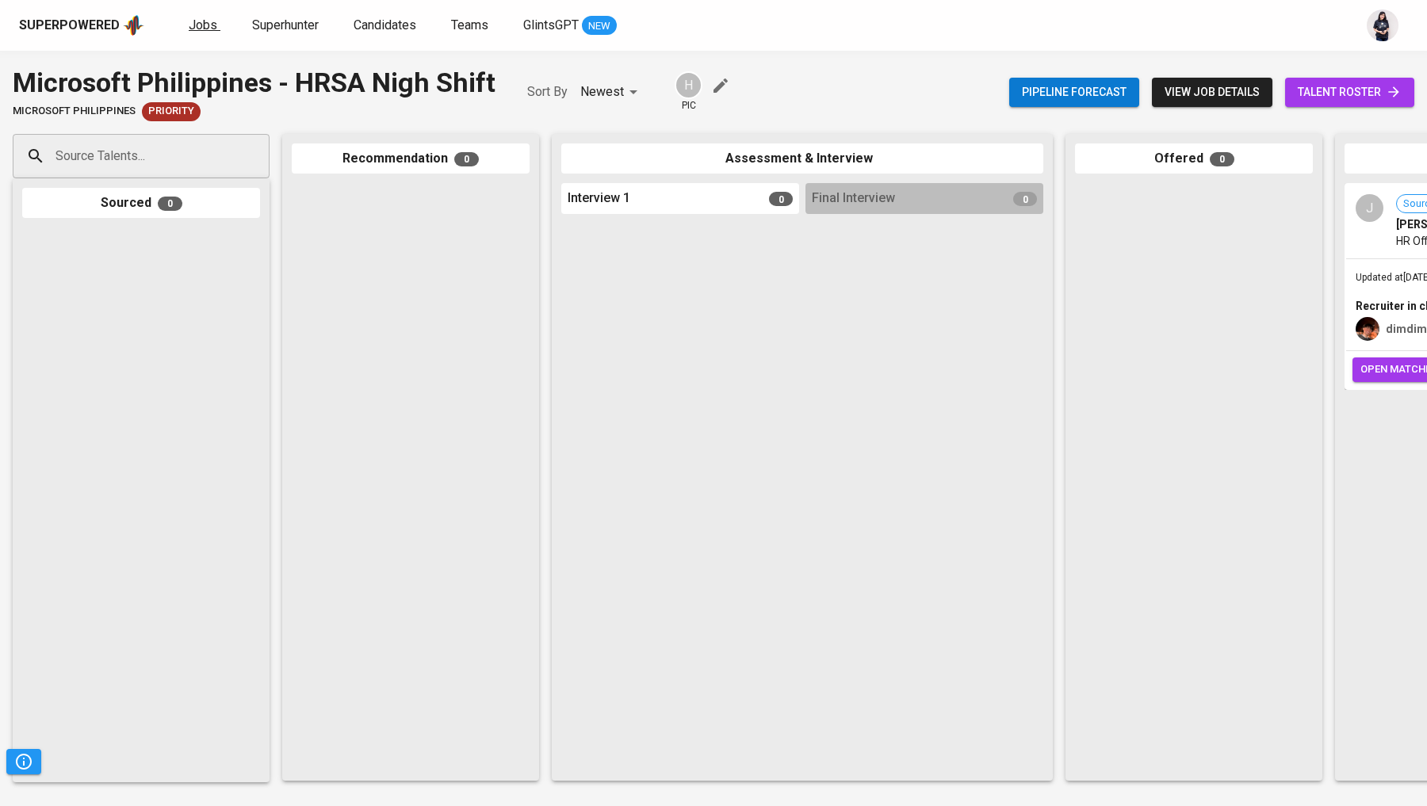
click at [210, 24] on span "Jobs" at bounding box center [203, 24] width 29 height 15
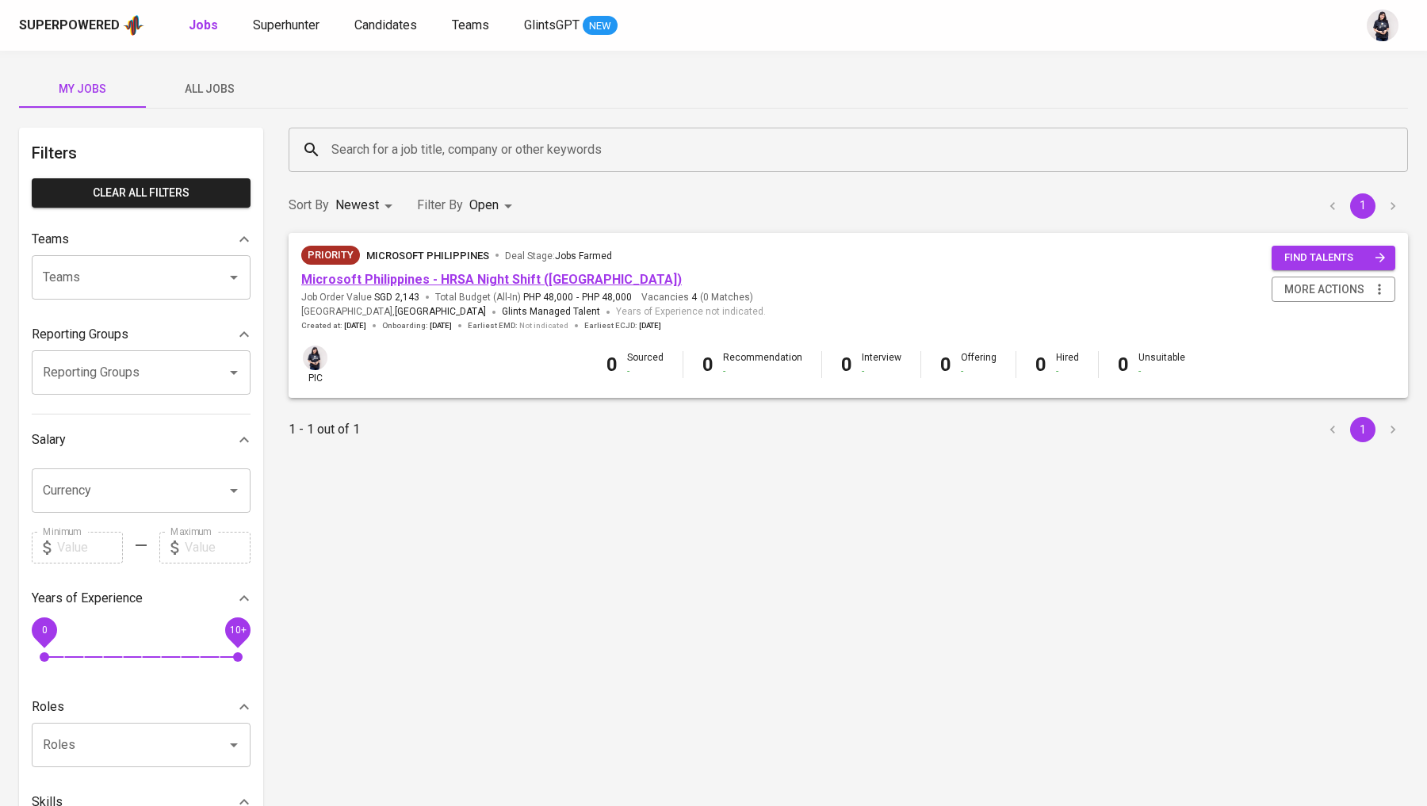
click at [525, 276] on link "Microsoft Philippines - HRSA Night Shift ([GEOGRAPHIC_DATA])" at bounding box center [491, 279] width 380 height 15
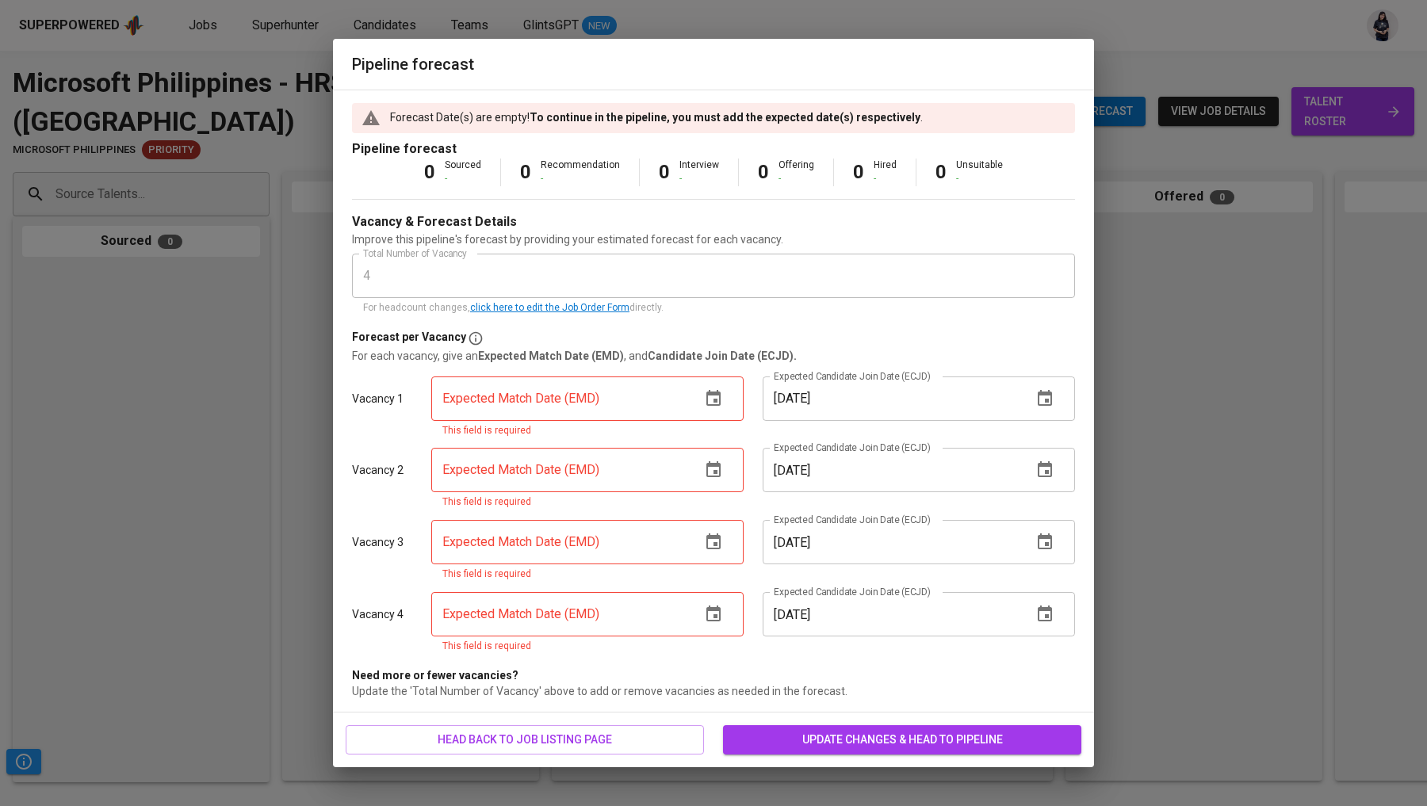
click at [717, 399] on icon "button" at bounding box center [713, 398] width 19 height 19
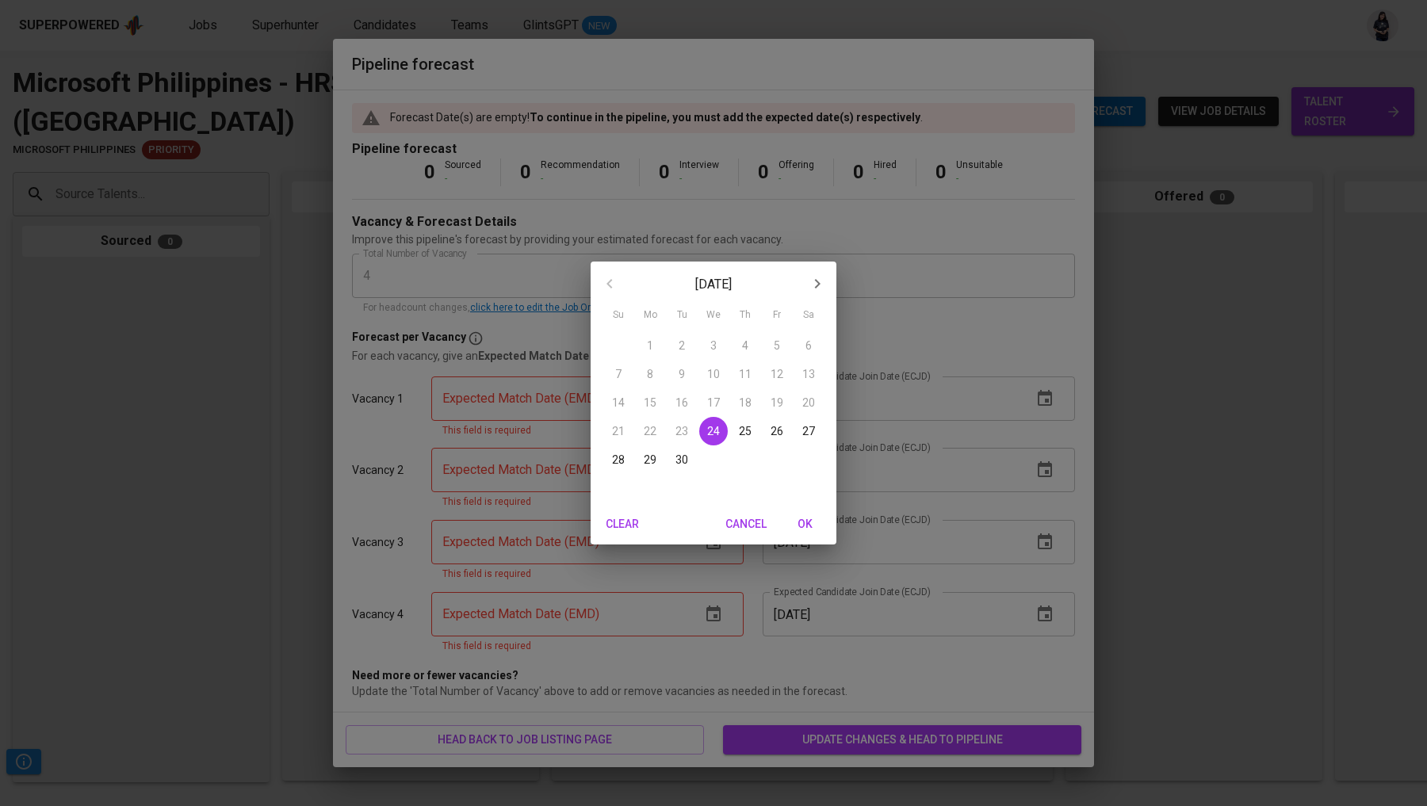
click at [813, 288] on icon "button" at bounding box center [817, 283] width 19 height 19
click at [777, 434] on p "24" at bounding box center [776, 431] width 13 height 16
type input "[DATE]"
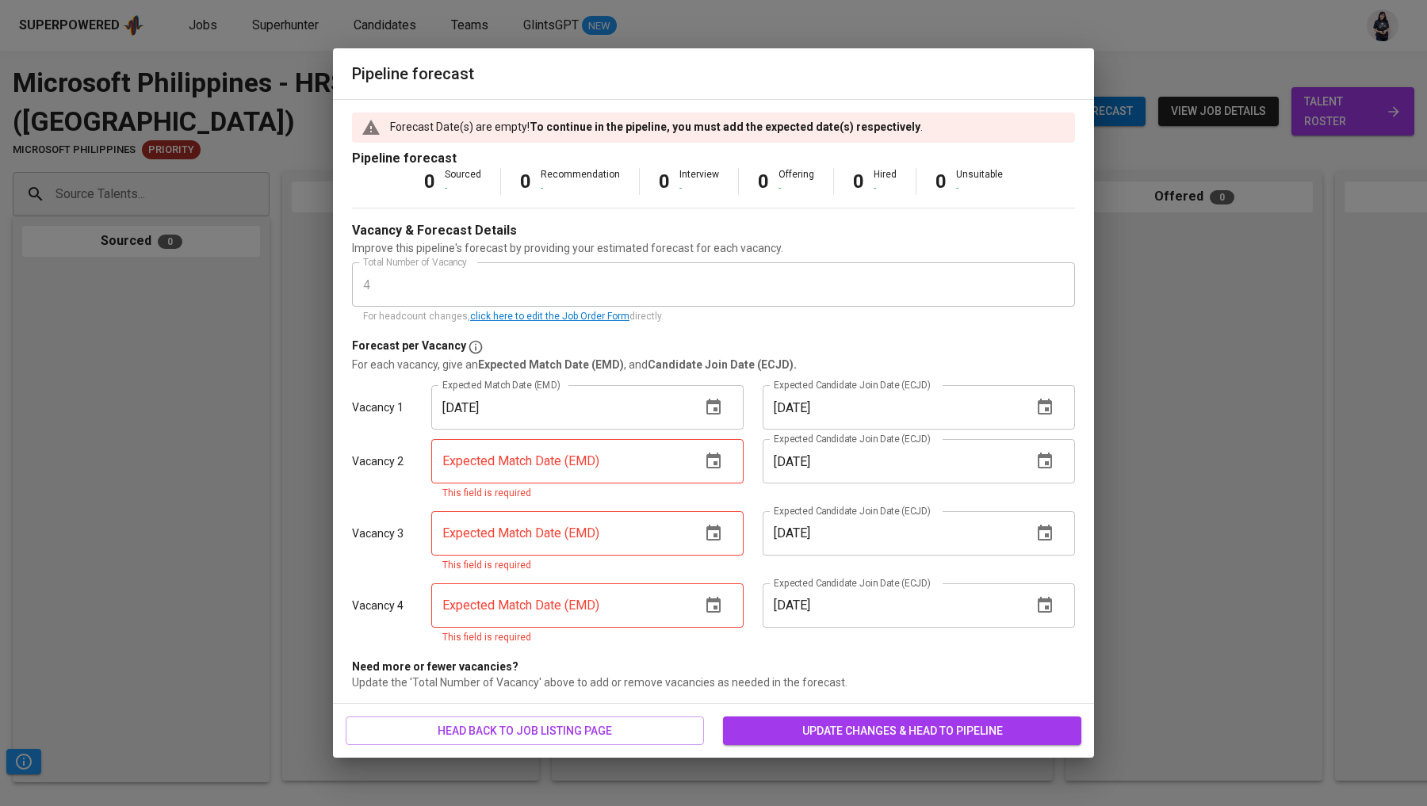
click at [721, 453] on icon "button" at bounding box center [713, 461] width 19 height 19
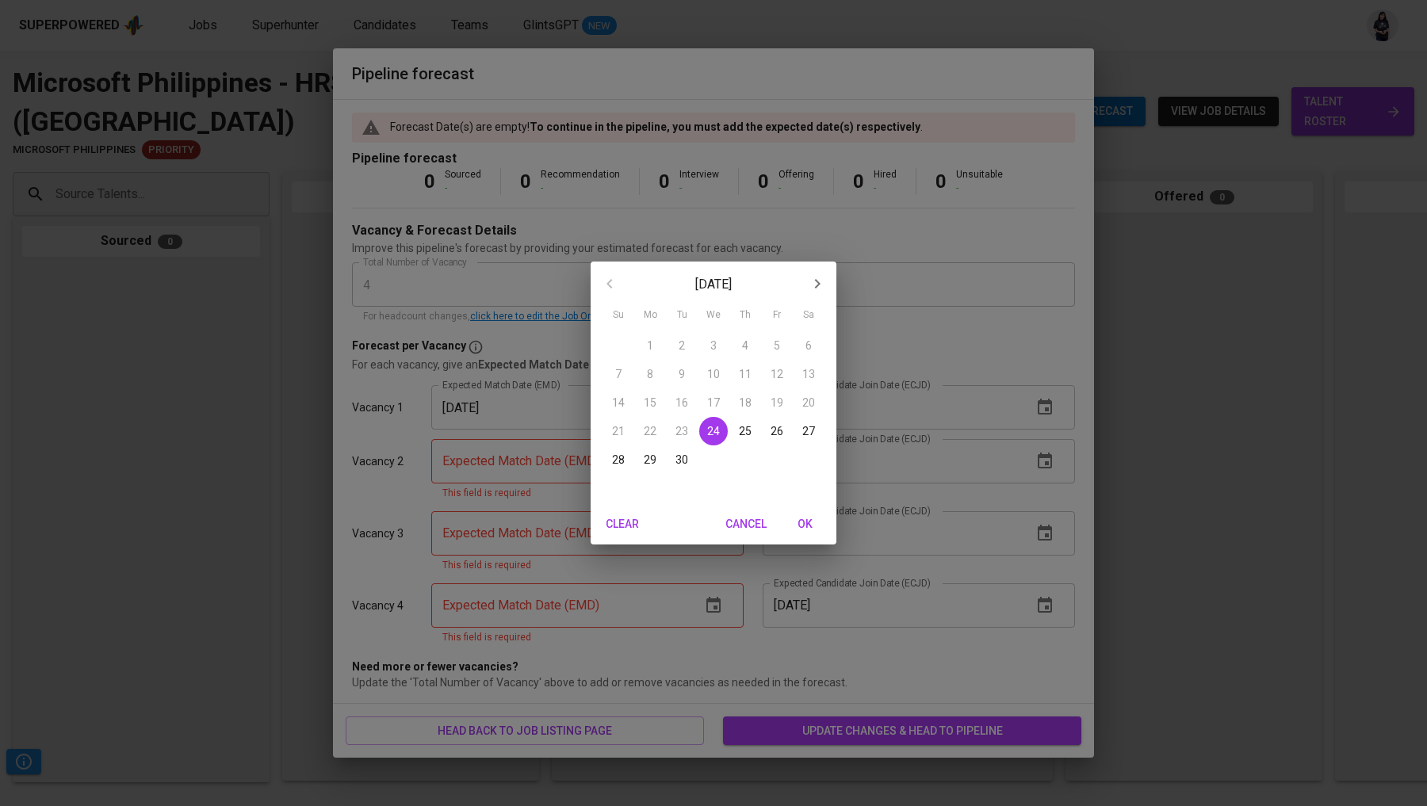
click at [813, 291] on icon "button" at bounding box center [817, 283] width 19 height 19
click at [775, 431] on p "24" at bounding box center [776, 431] width 13 height 16
type input "[DATE]"
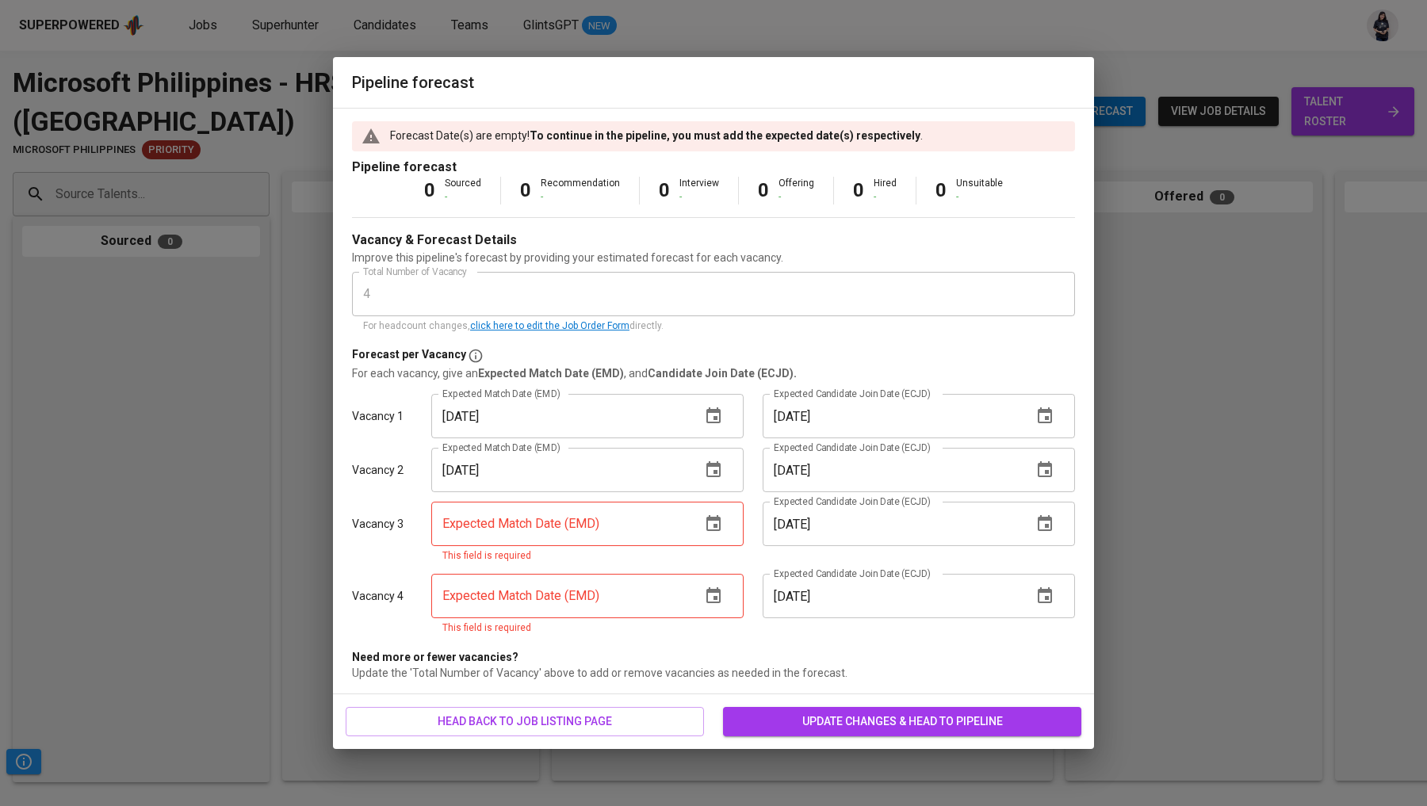
click at [721, 533] on icon "button" at bounding box center [713, 523] width 19 height 19
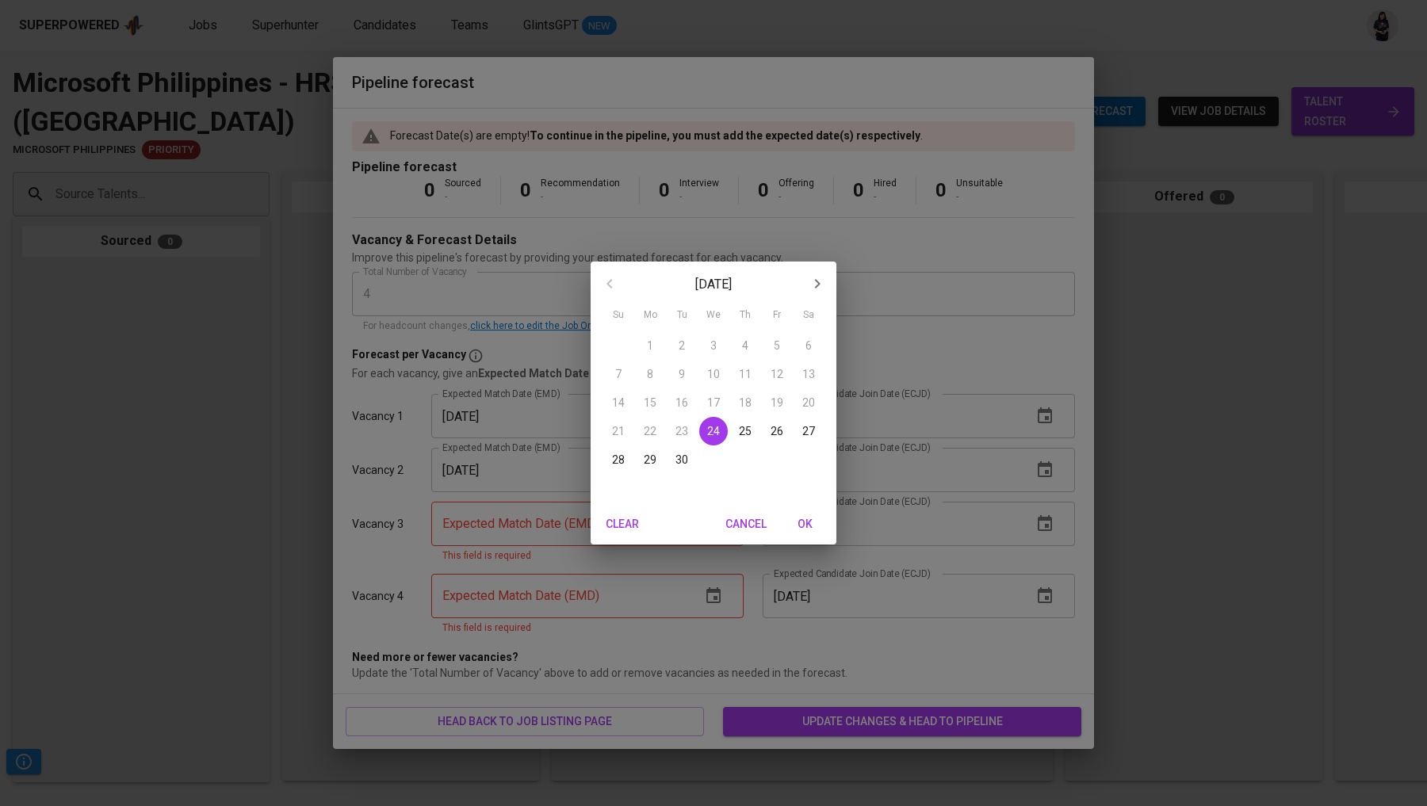
click at [813, 281] on icon "button" at bounding box center [817, 283] width 19 height 19
click at [774, 434] on p "24" at bounding box center [776, 431] width 13 height 16
type input "[DATE]"
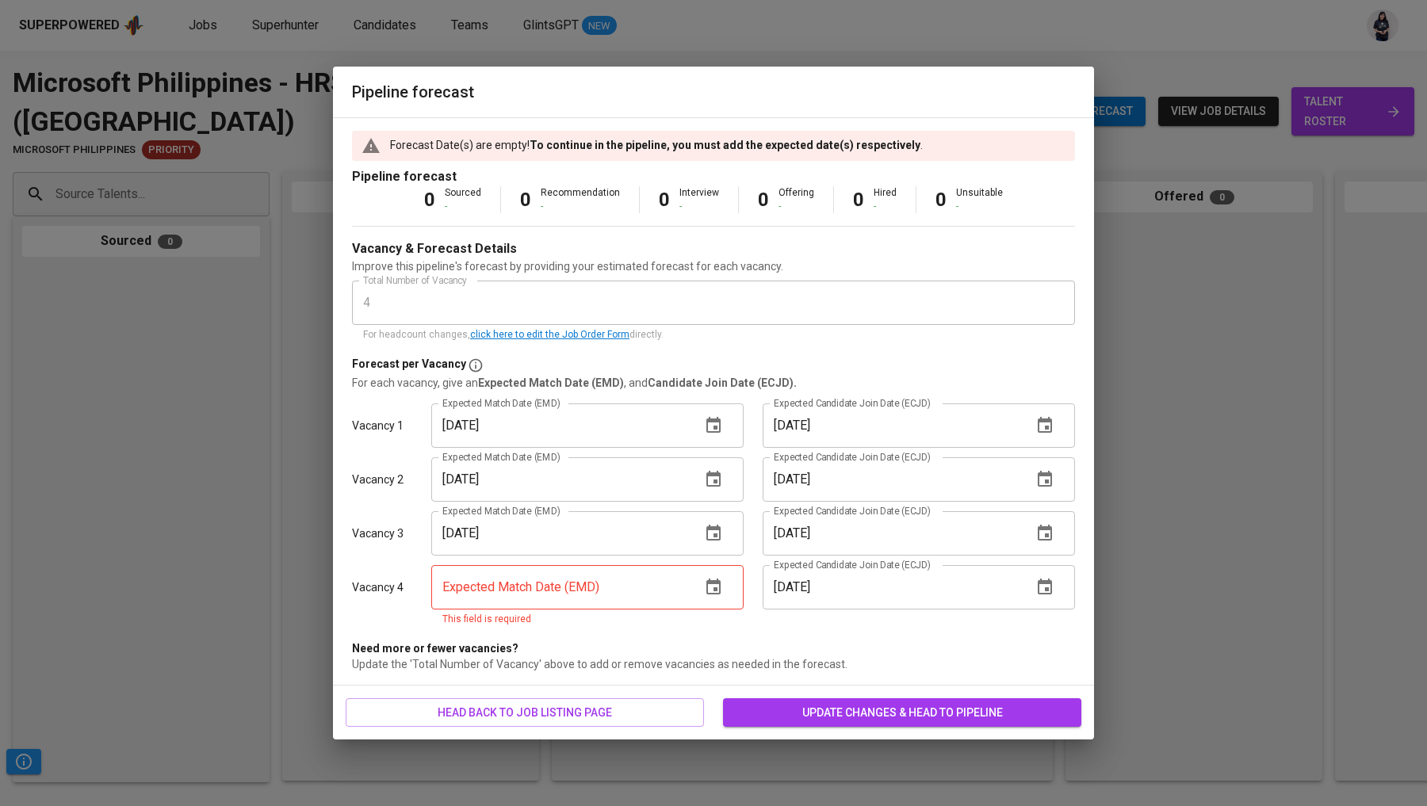
click at [721, 587] on icon "button" at bounding box center [713, 587] width 19 height 19
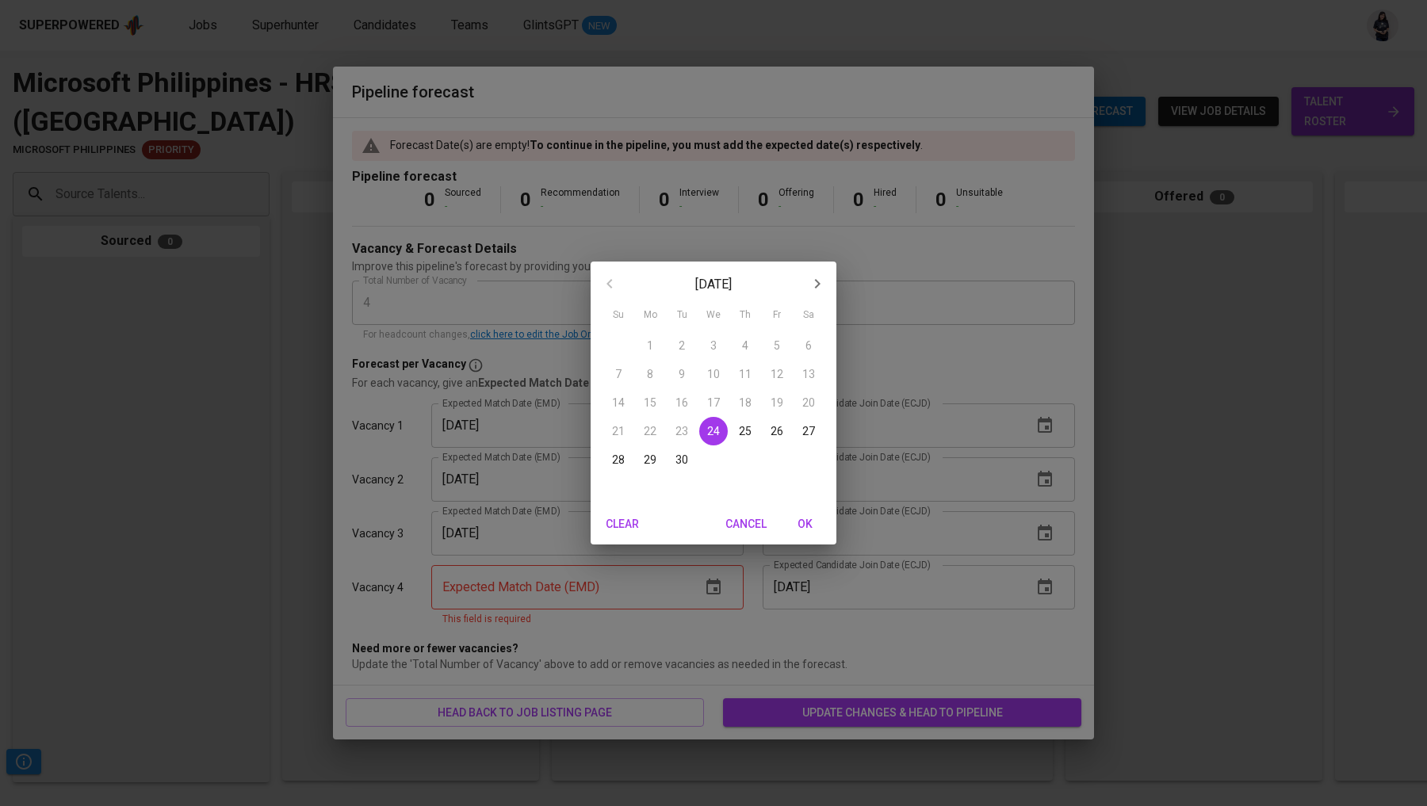
click at [823, 277] on icon "button" at bounding box center [817, 283] width 19 height 19
click at [778, 426] on p "24" at bounding box center [776, 431] width 13 height 16
type input "[DATE]"
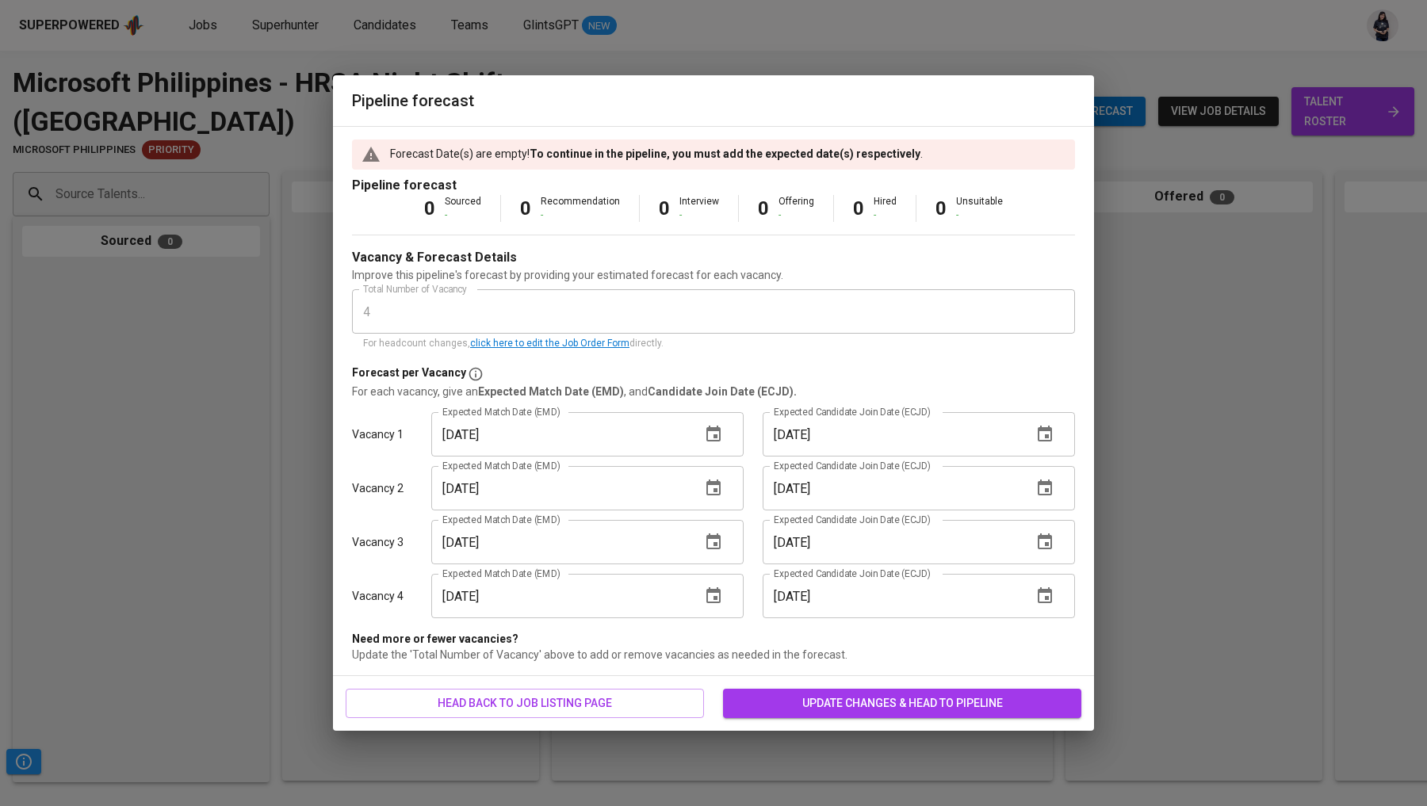
click at [931, 700] on span "update changes & head to pipeline" at bounding box center [902, 704] width 333 height 20
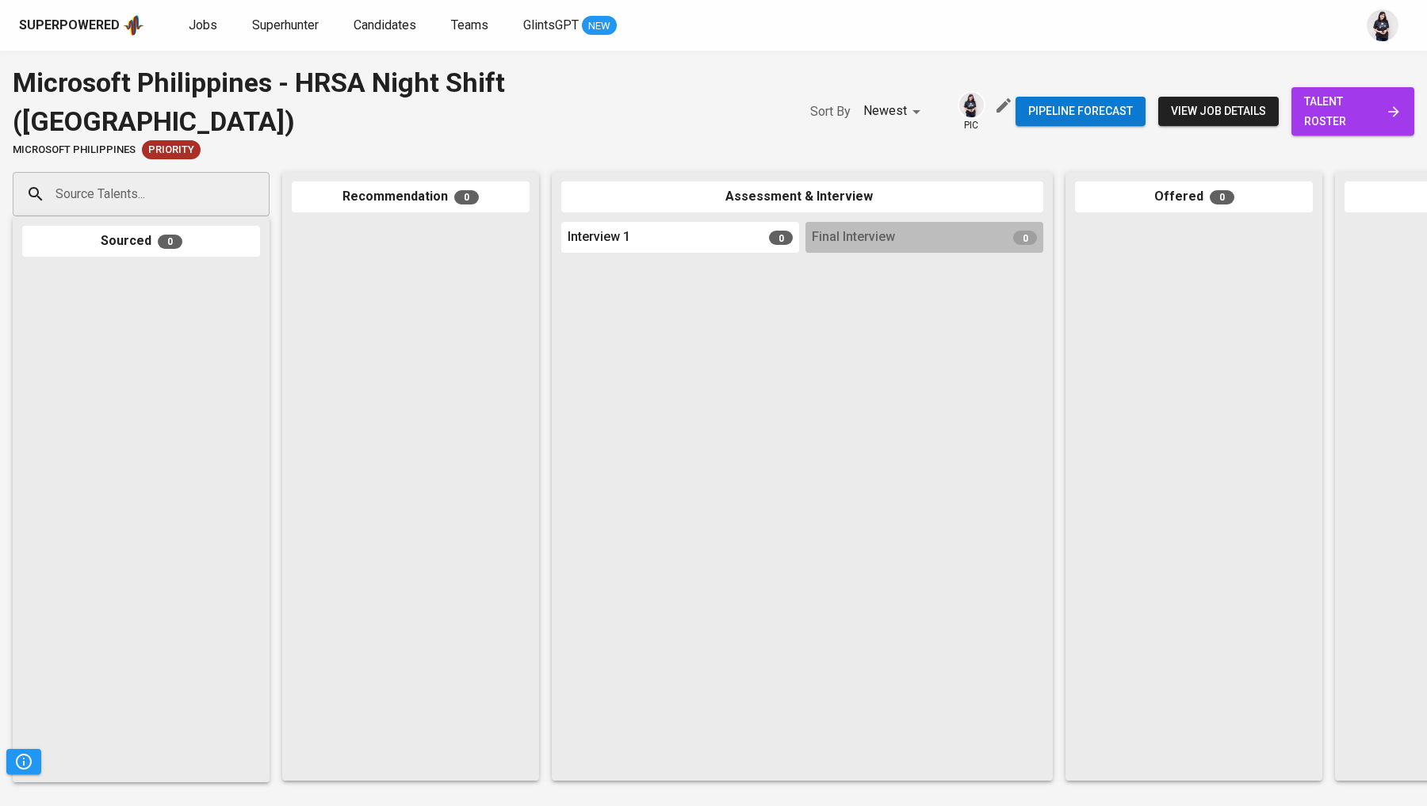
click at [996, 98] on icon "button" at bounding box center [1003, 105] width 14 height 14
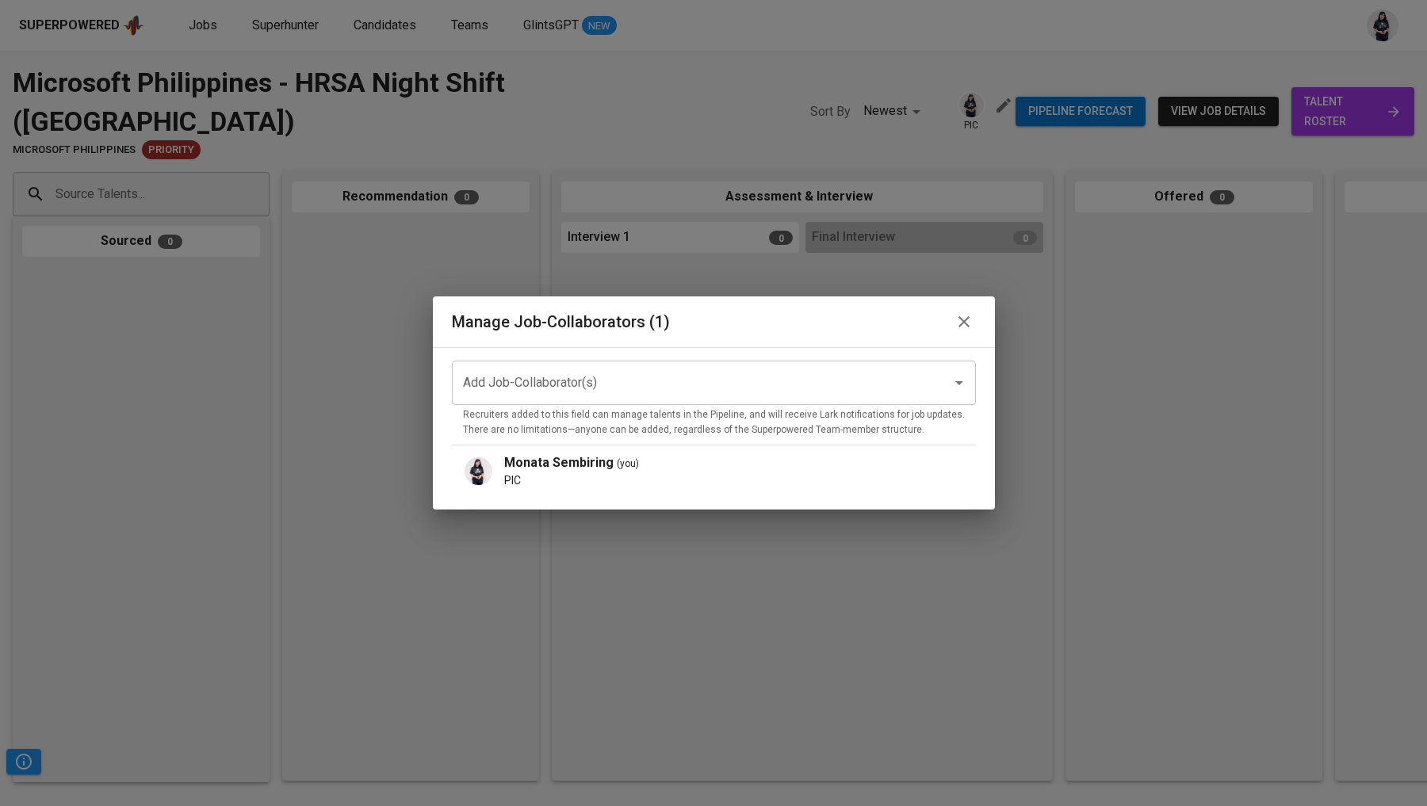
click at [854, 371] on input "Add Job-Collaborator(s)" at bounding box center [691, 383] width 465 height 30
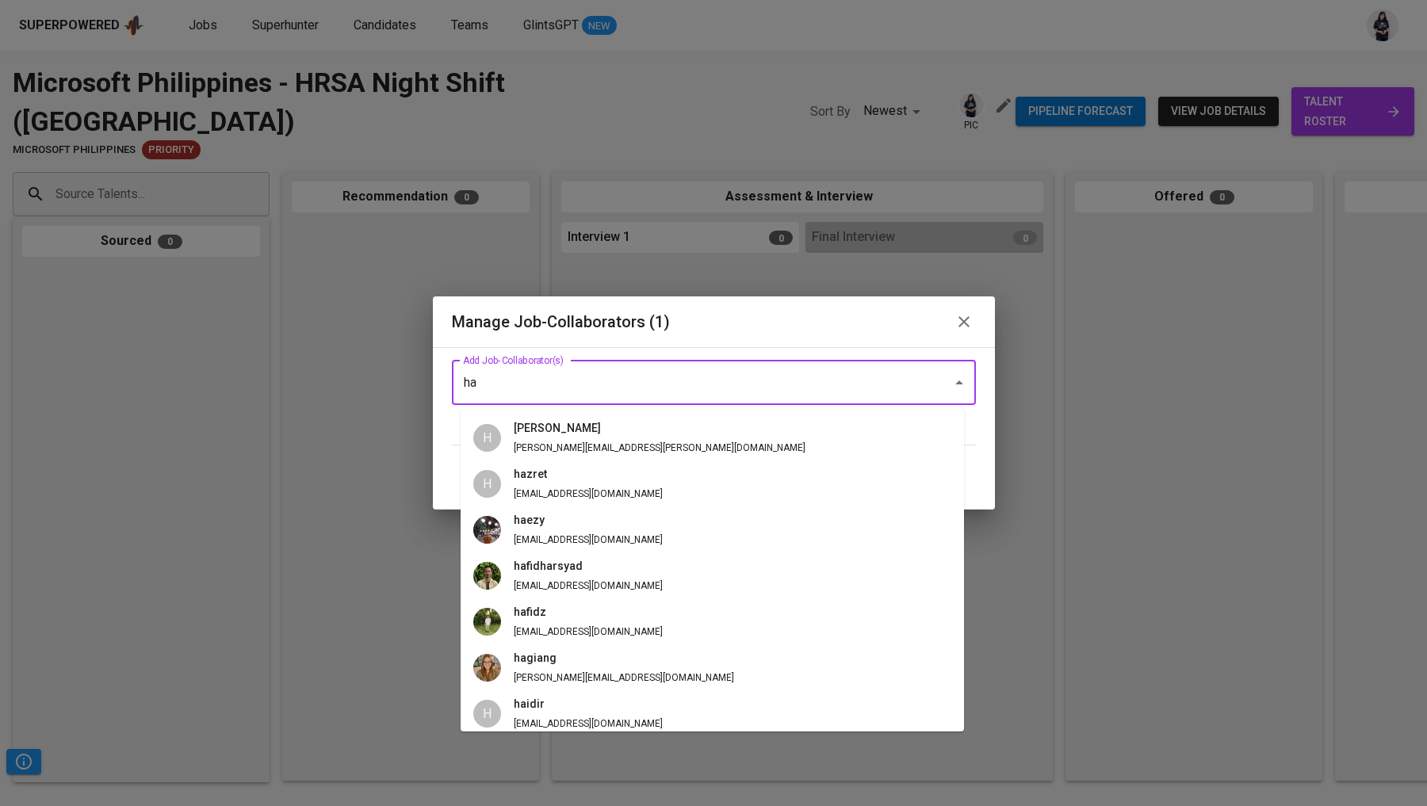
click at [667, 447] on li "H hazel [EMAIL_ADDRESS][PERSON_NAME][DOMAIN_NAME]" at bounding box center [711, 438] width 503 height 46
type input "ha"
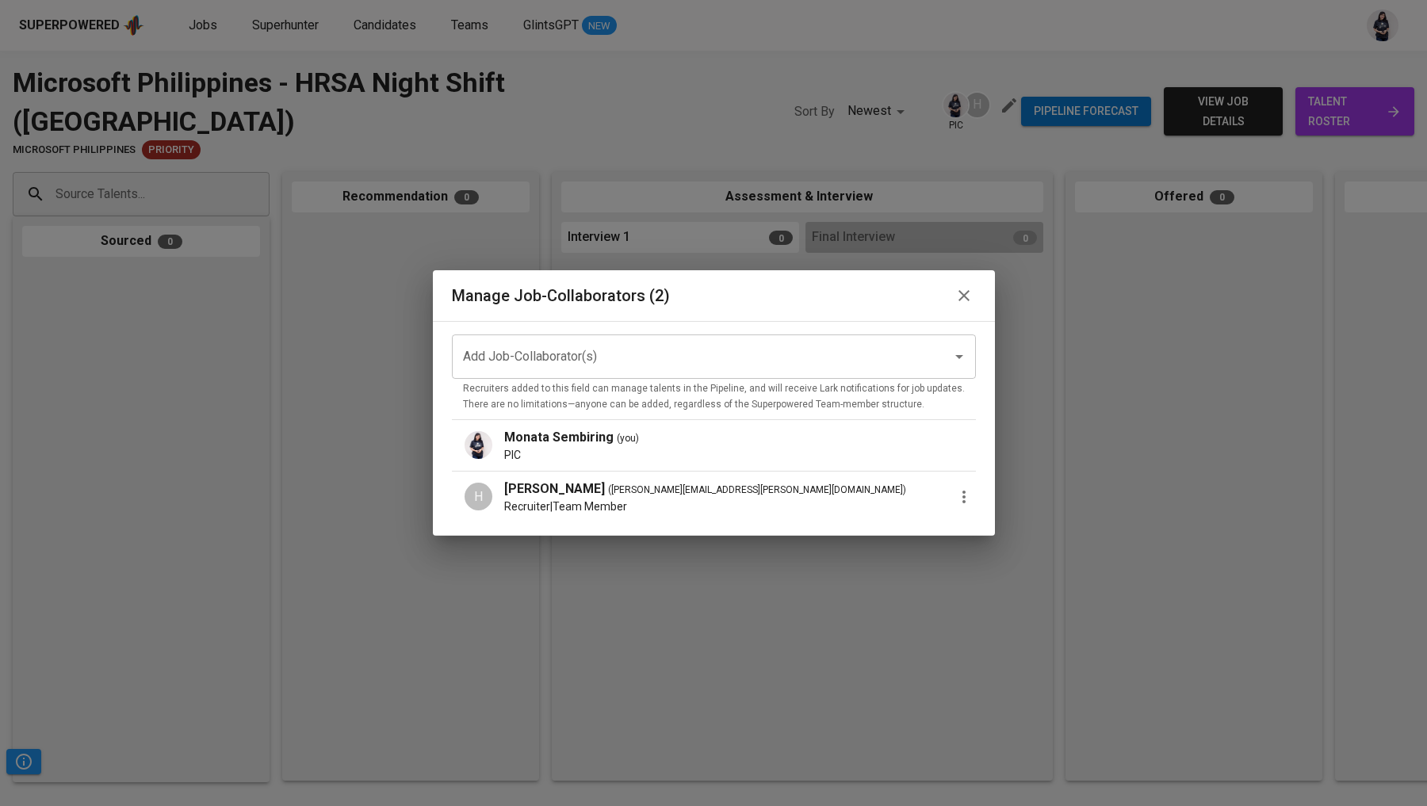
click at [954, 499] on icon "button" at bounding box center [963, 496] width 19 height 19
click at [995, 502] on p "Promote to PIC" at bounding box center [1027, 504] width 86 height 19
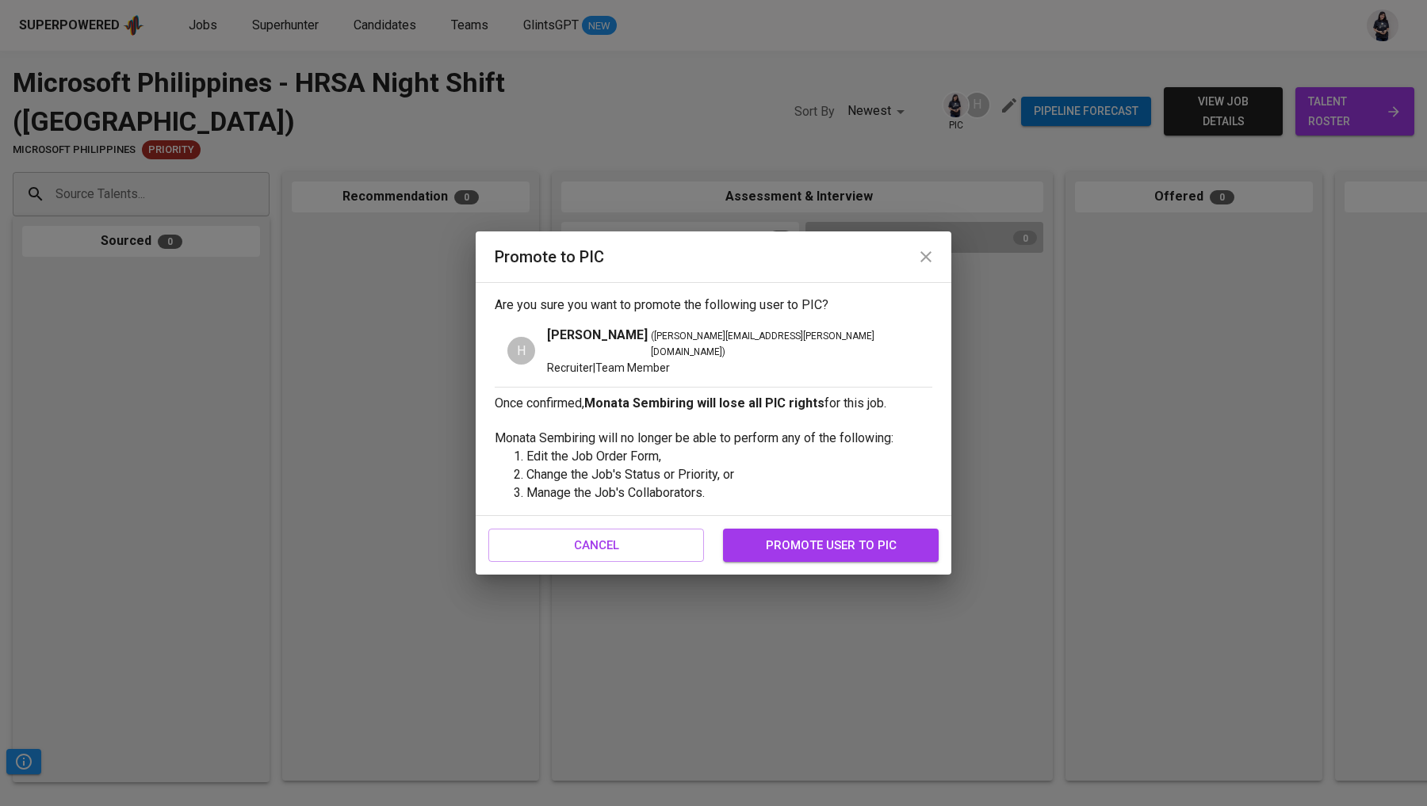
click at [876, 529] on button "promote user to pic" at bounding box center [831, 545] width 216 height 33
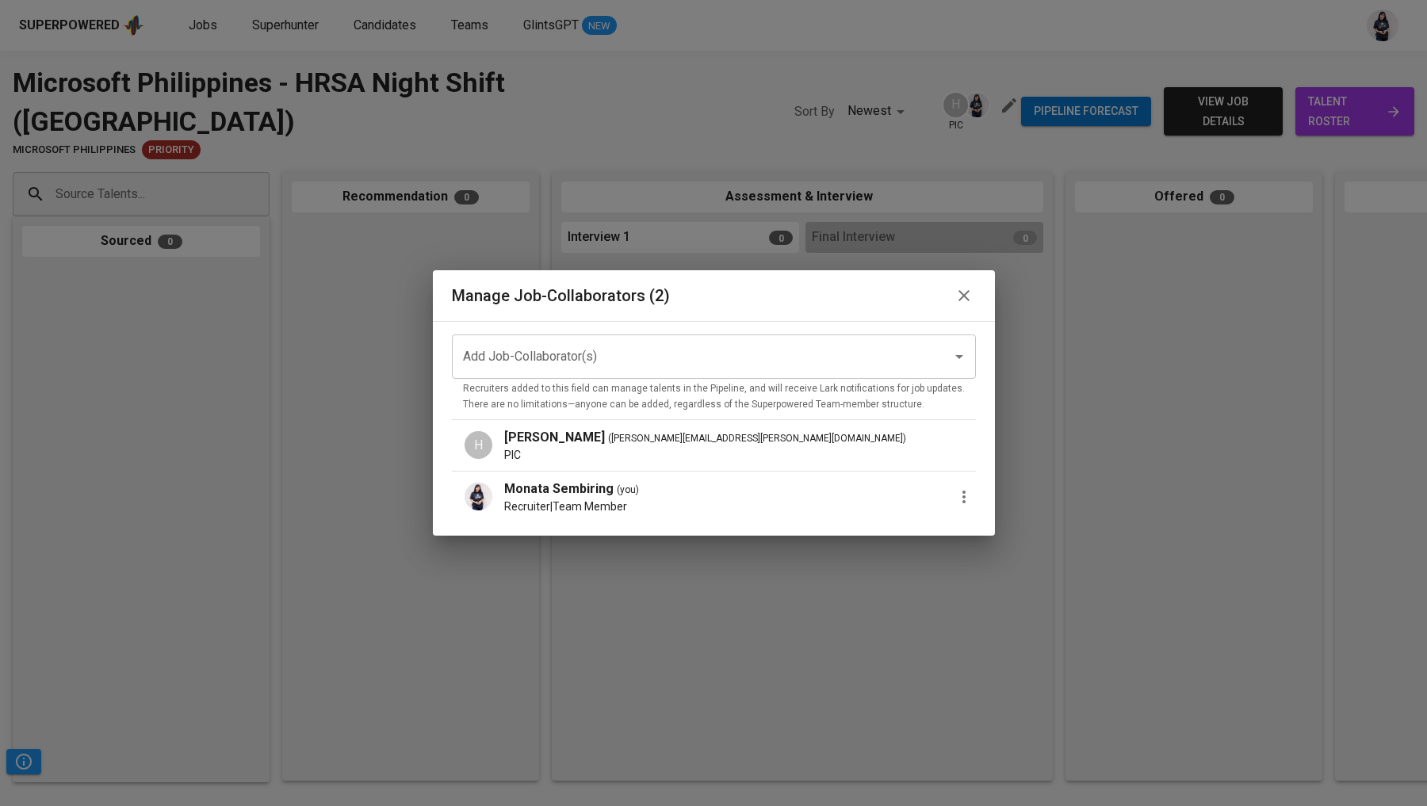
click at [955, 498] on icon "button" at bounding box center [963, 496] width 19 height 19
click at [991, 537] on span "Remove Collaborator" at bounding box center [1042, 533] width 117 height 19
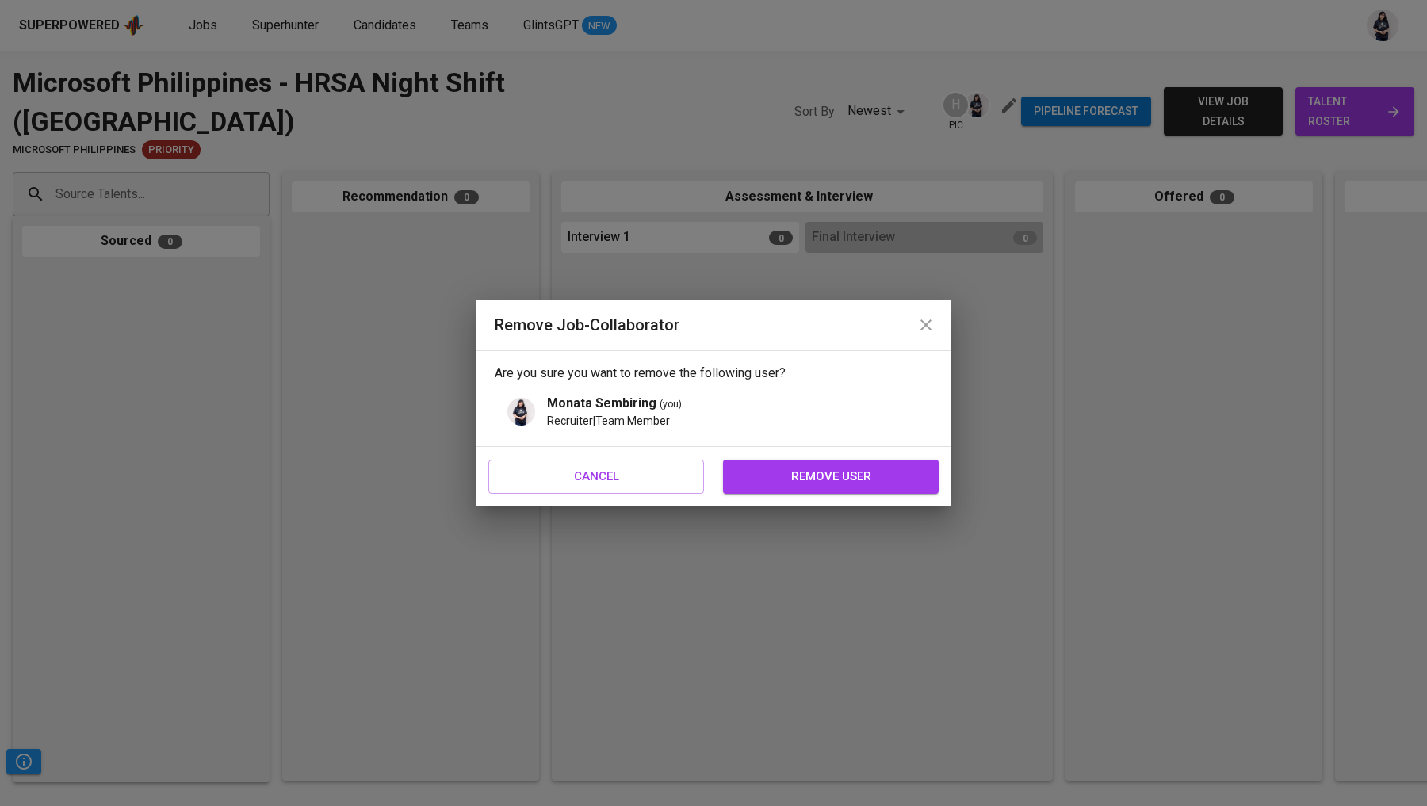
click at [873, 473] on span "remove user" at bounding box center [830, 476] width 181 height 21
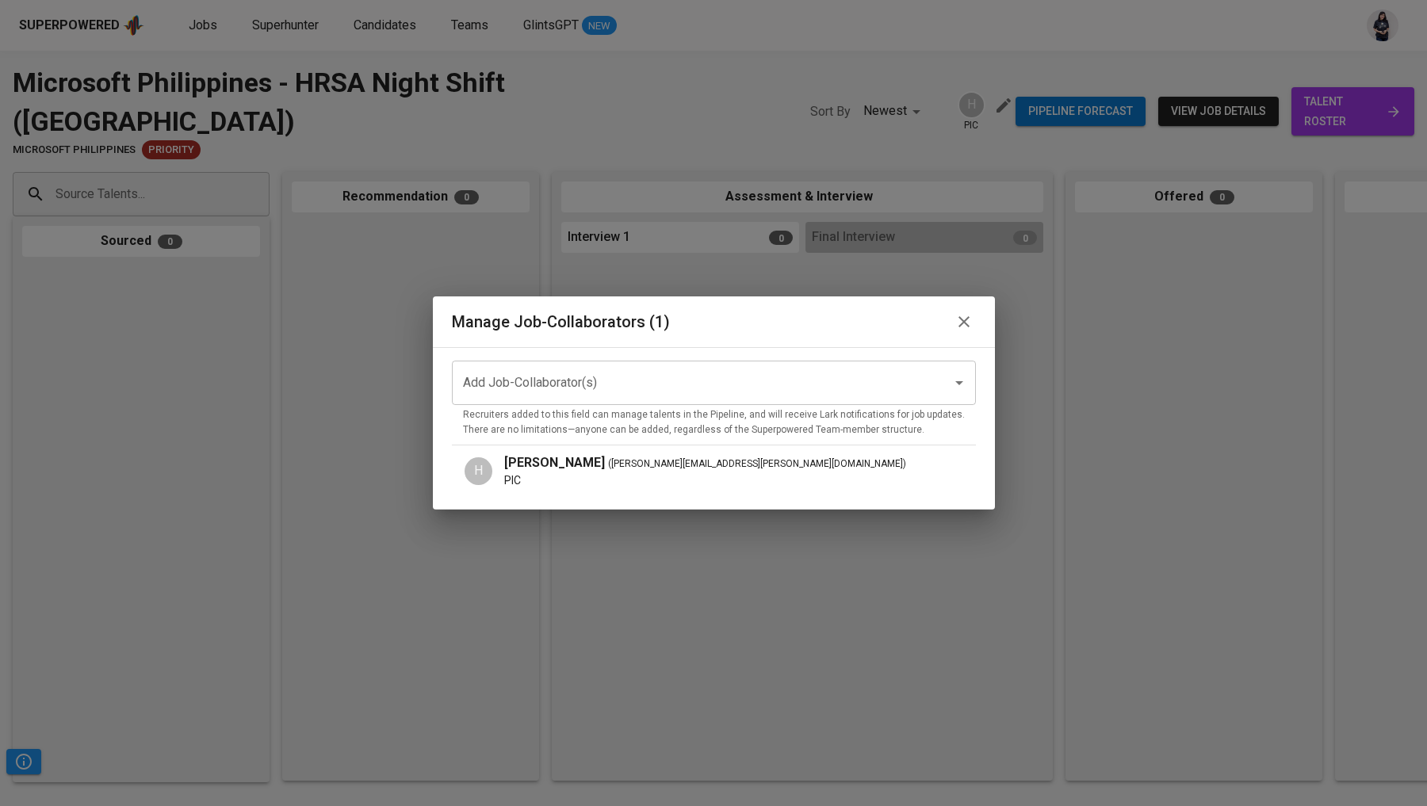
click at [961, 315] on icon "button" at bounding box center [963, 321] width 19 height 19
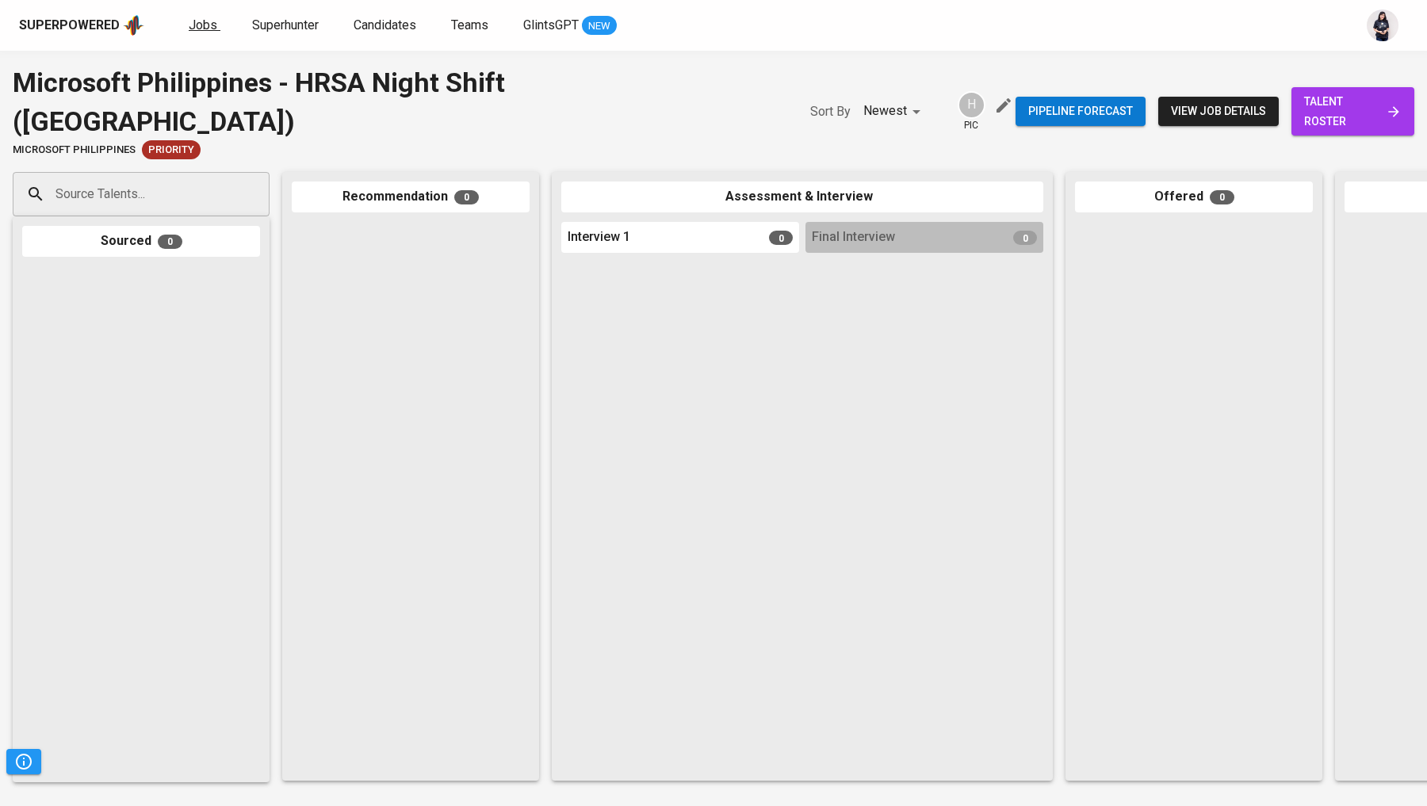
click at [193, 27] on span "Jobs" at bounding box center [203, 24] width 29 height 15
